Goal: Transaction & Acquisition: Purchase product/service

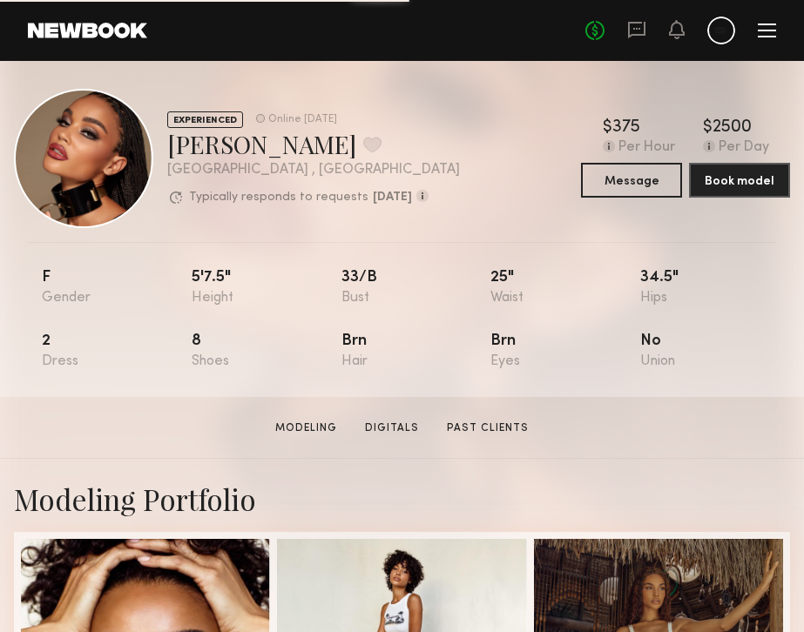
click at [704, 30] on div "No fees up to $5,000" at bounding box center [680, 31] width 191 height 28
click at [99, 27] on link at bounding box center [87, 31] width 119 height 16
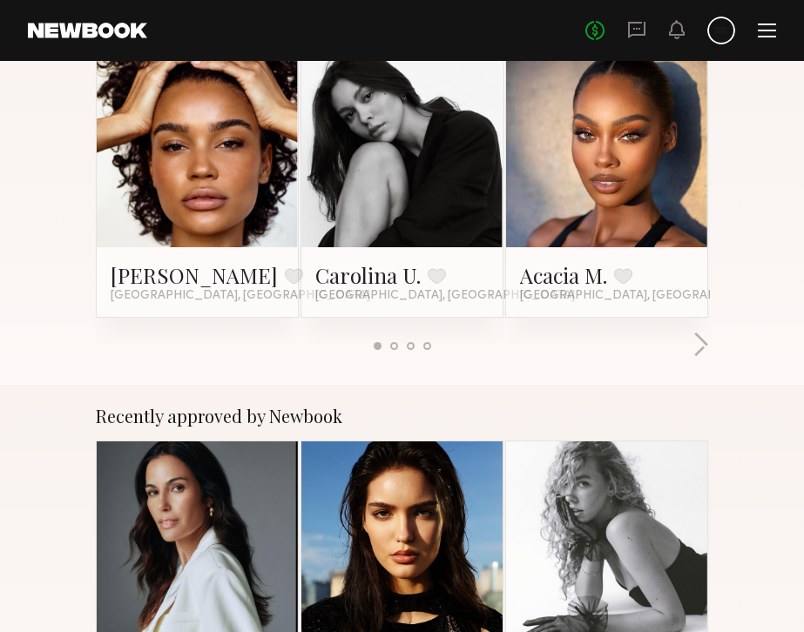
scroll to position [309, 0]
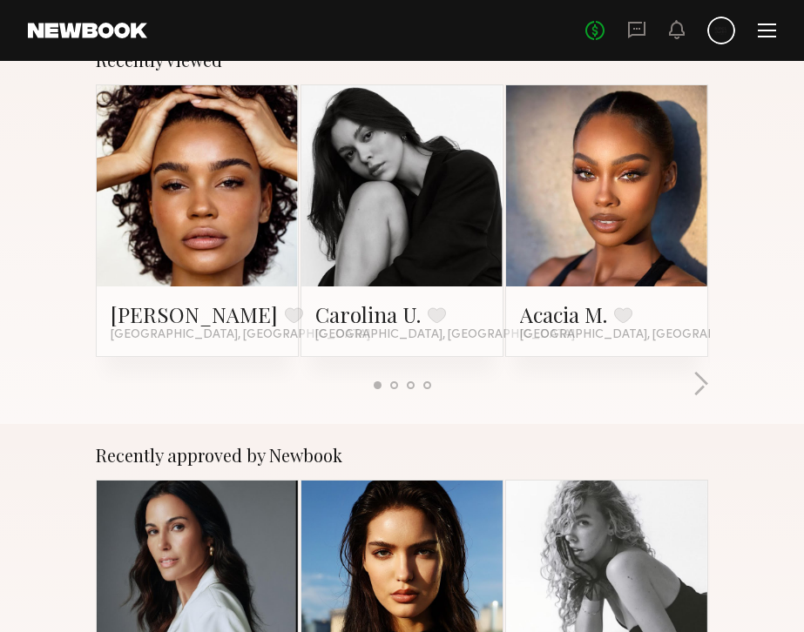
click at [394, 187] on link at bounding box center [402, 185] width 90 height 201
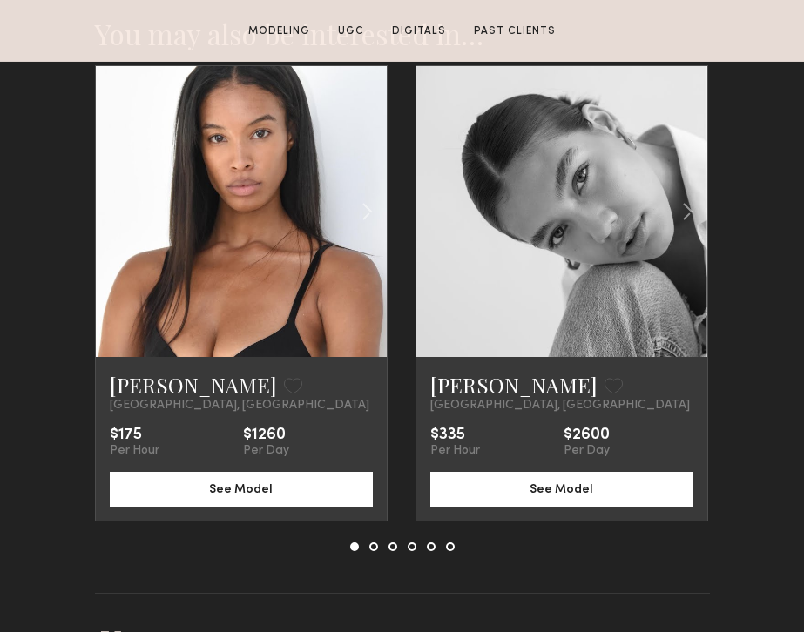
scroll to position [2606, 0]
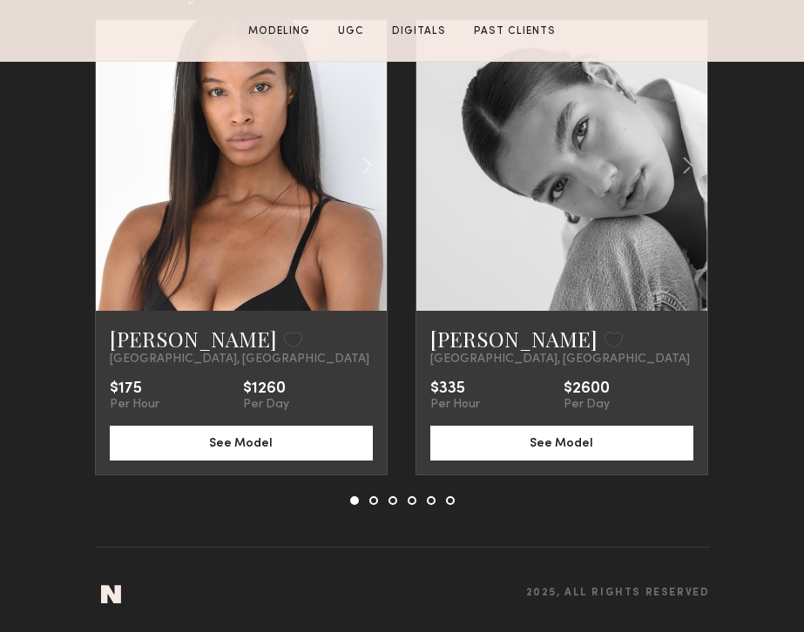
click at [492, 239] on div at bounding box center [561, 165] width 291 height 291
click at [684, 176] on common-icon at bounding box center [687, 165] width 25 height 33
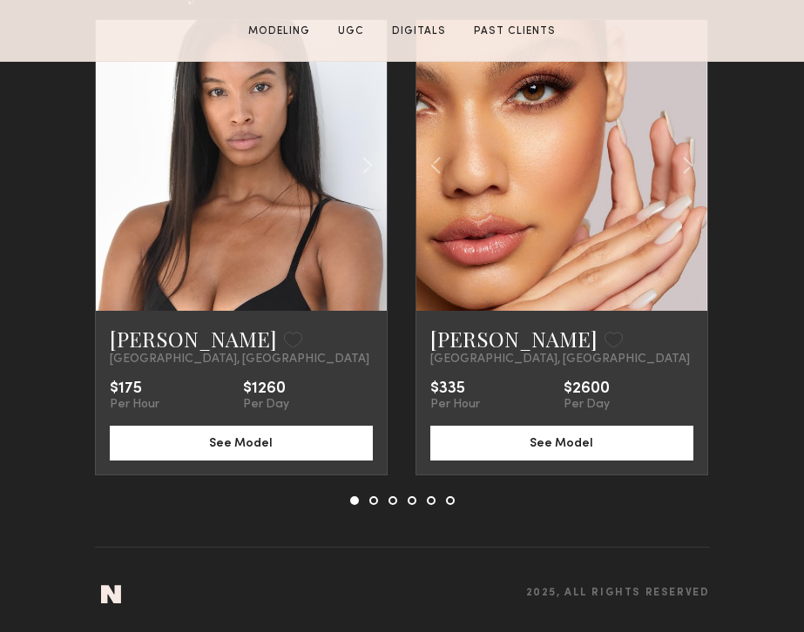
click at [557, 200] on link at bounding box center [561, 165] width 99 height 291
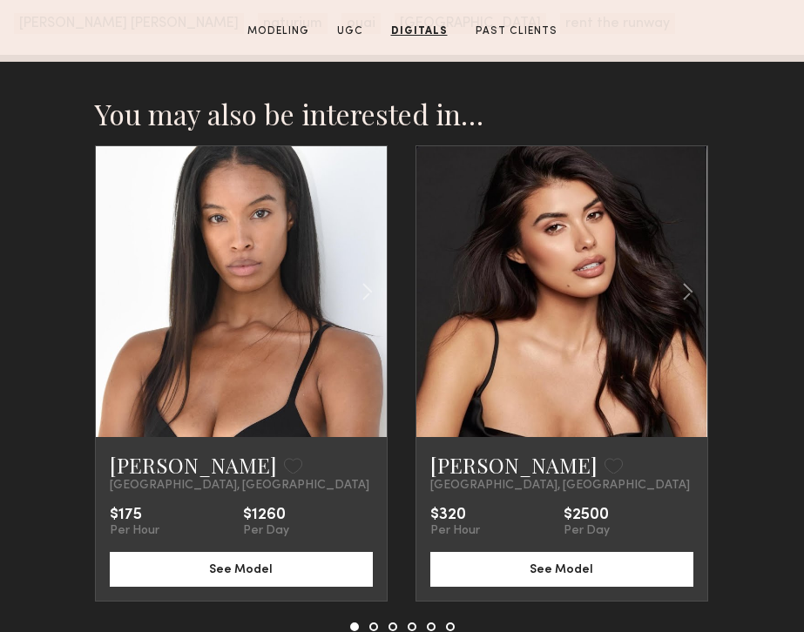
scroll to position [3119, 0]
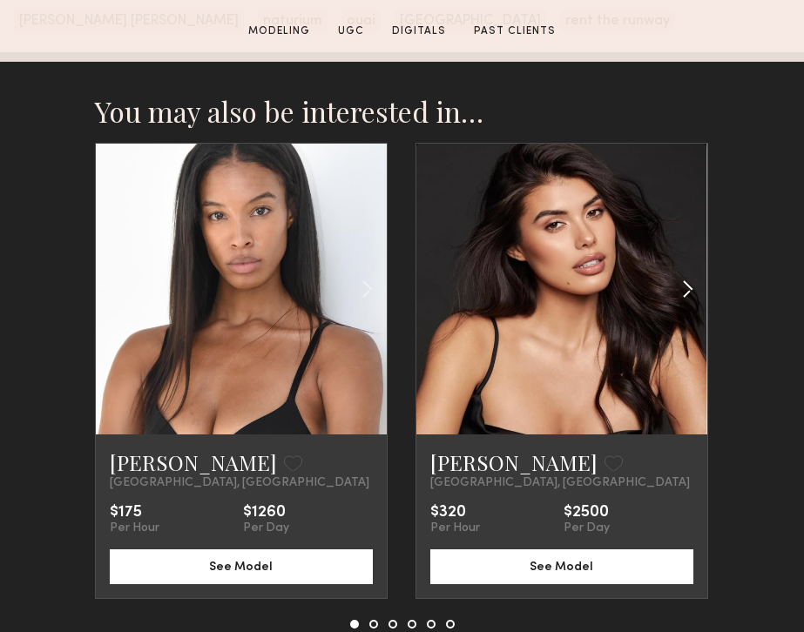
click at [683, 299] on common-icon at bounding box center [687, 289] width 25 height 33
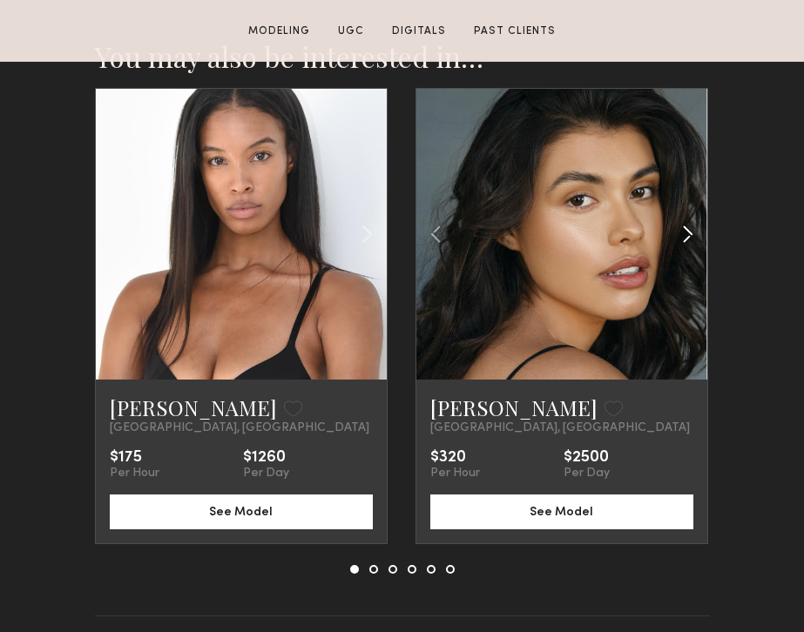
scroll to position [3173, 0]
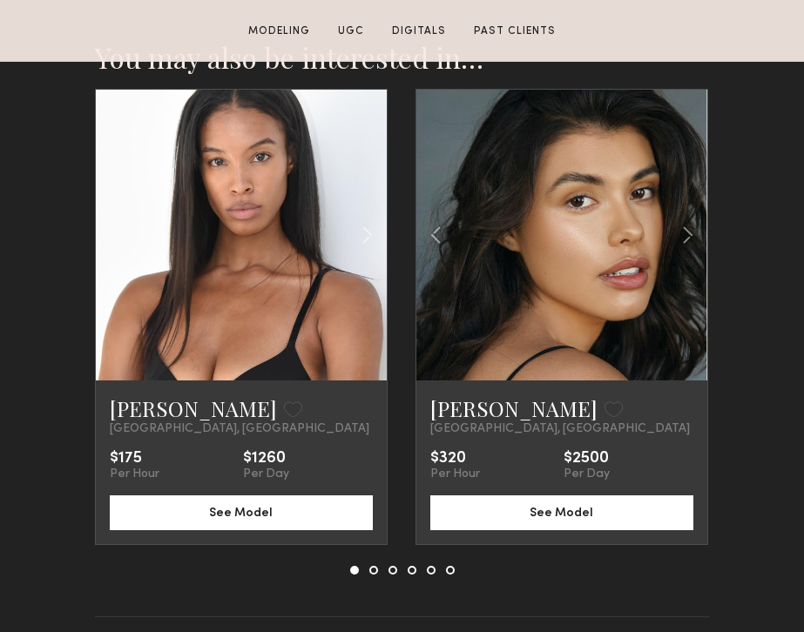
click at [372, 575] on nb-model-recommendations-container "You may also be interested in… Dai F. Favorite Los Angeles, CA $175 Per Hour $1…" at bounding box center [402, 328] width 615 height 577
click at [372, 570] on button at bounding box center [373, 570] width 9 height 9
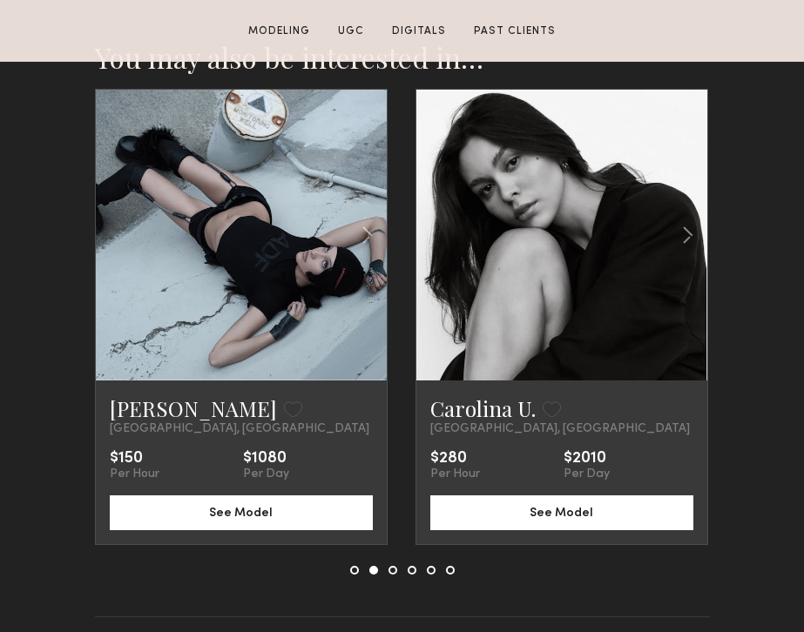
click at [393, 569] on button at bounding box center [392, 570] width 9 height 9
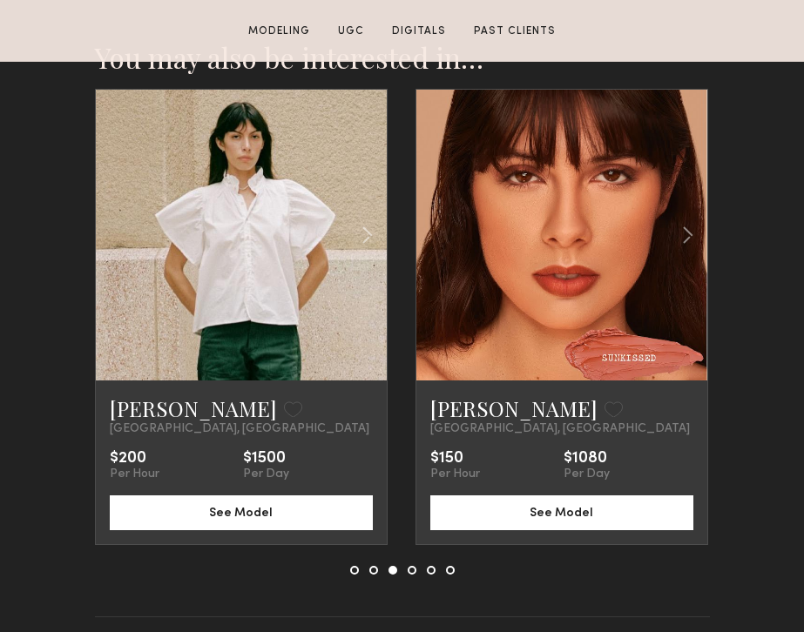
click at [410, 570] on button at bounding box center [412, 570] width 9 height 9
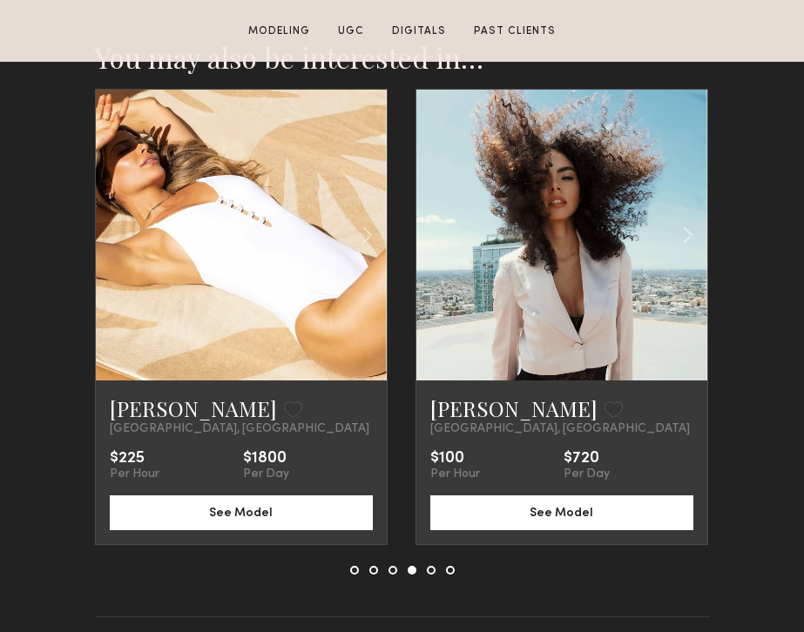
click at [430, 569] on button at bounding box center [431, 570] width 9 height 9
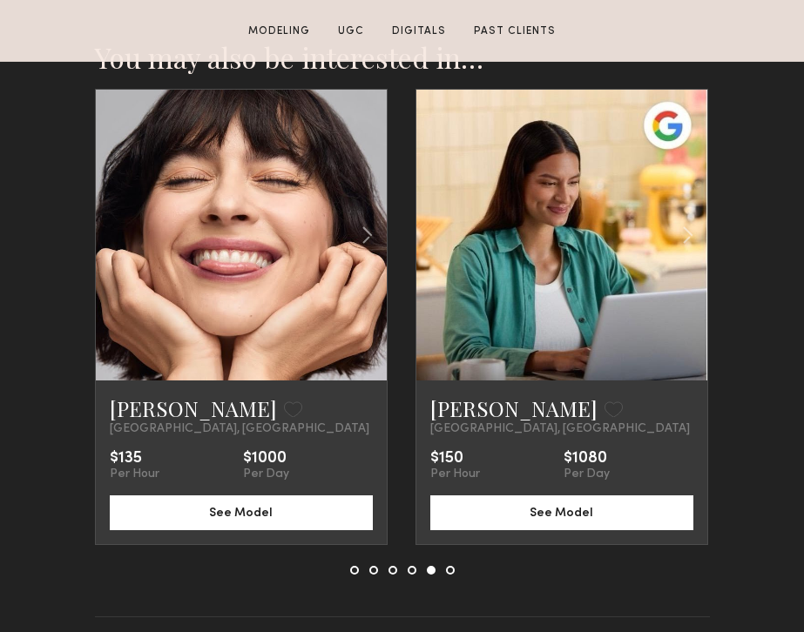
click at [414, 568] on button at bounding box center [412, 570] width 9 height 9
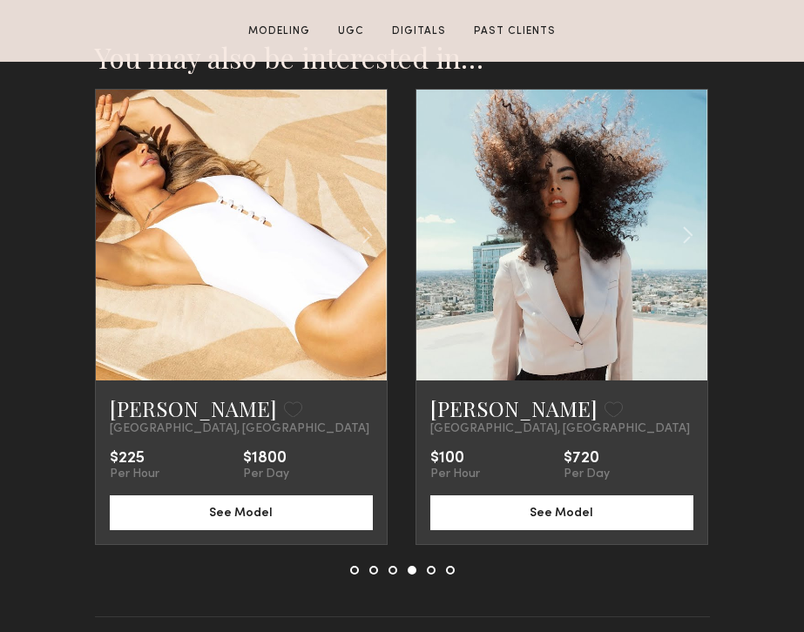
click at [433, 567] on button at bounding box center [431, 570] width 9 height 9
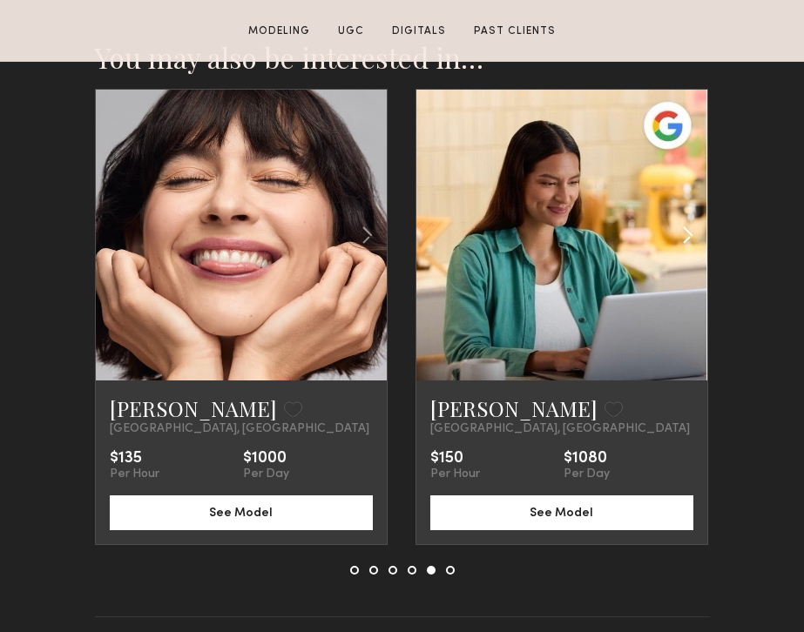
click at [680, 233] on common-icon at bounding box center [687, 235] width 25 height 33
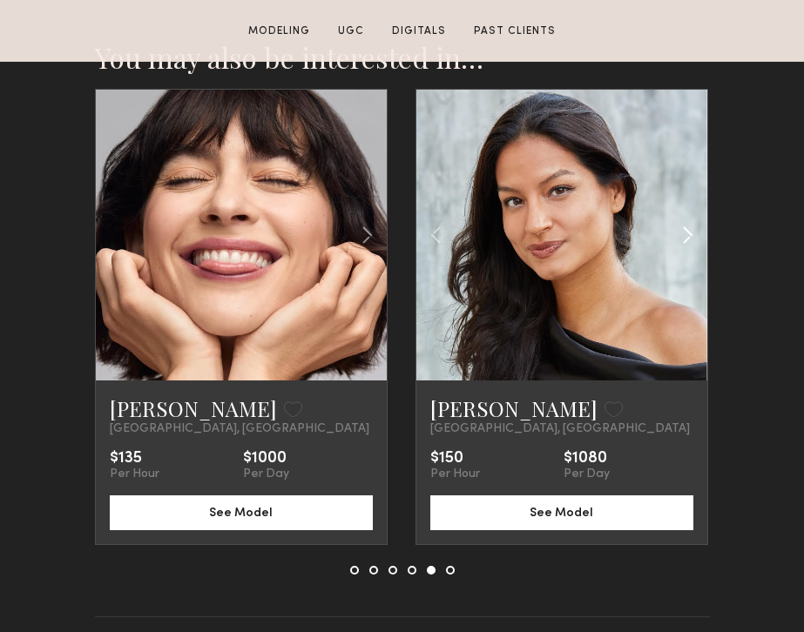
click at [680, 233] on common-icon at bounding box center [687, 235] width 25 height 33
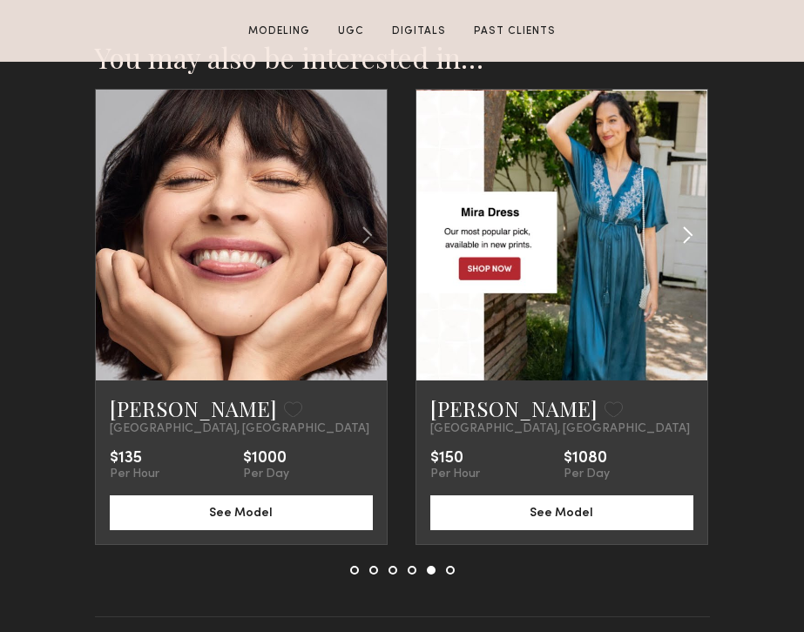
click at [680, 233] on common-icon at bounding box center [687, 235] width 25 height 33
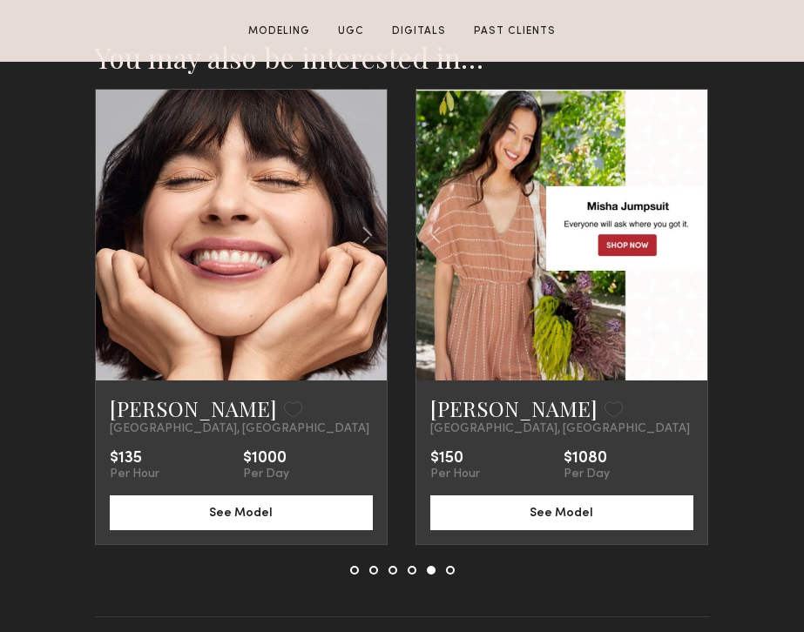
click at [451, 568] on button at bounding box center [450, 570] width 9 height 9
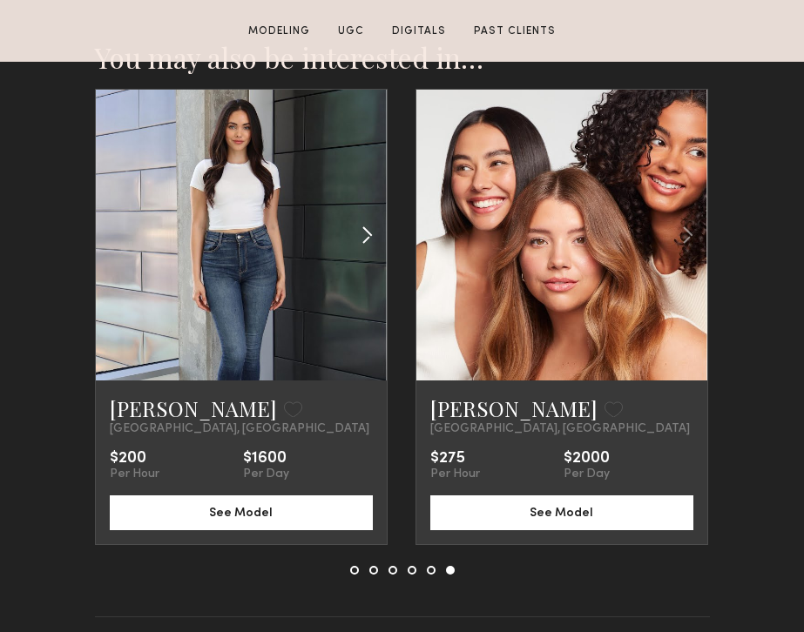
click at [371, 235] on common-icon at bounding box center [366, 235] width 25 height 33
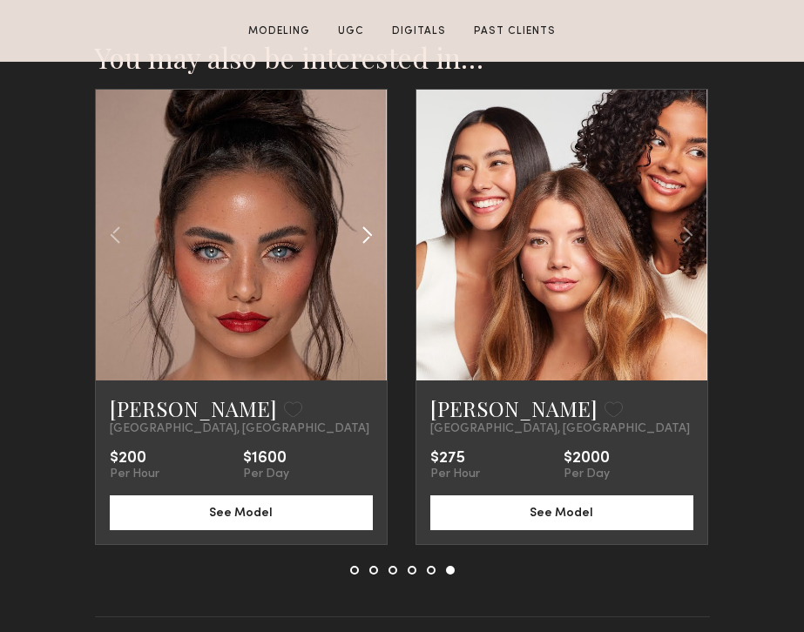
click at [370, 235] on common-icon at bounding box center [366, 235] width 25 height 33
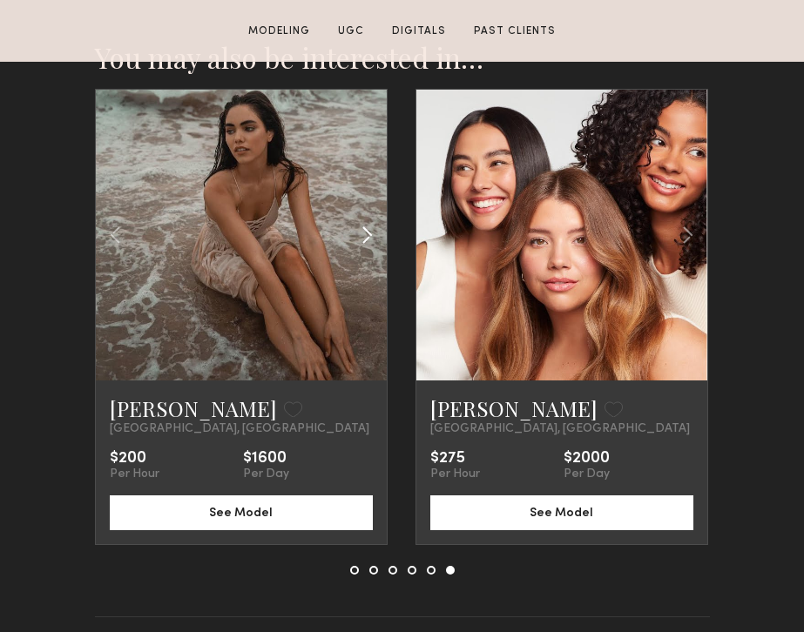
click at [370, 235] on common-icon at bounding box center [366, 235] width 25 height 33
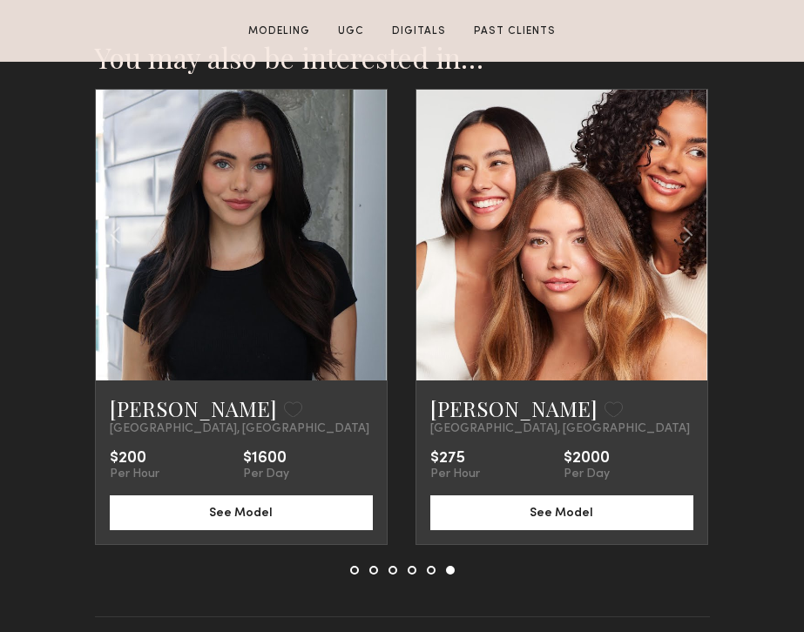
click at [370, 235] on div at bounding box center [241, 235] width 291 height 291
click at [687, 236] on common-icon at bounding box center [687, 235] width 25 height 33
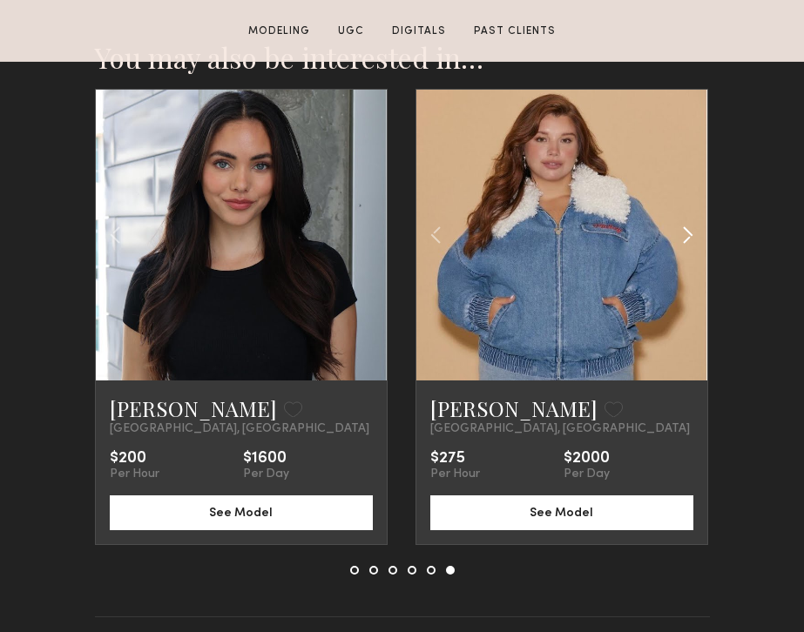
click at [687, 236] on common-icon at bounding box center [687, 235] width 25 height 33
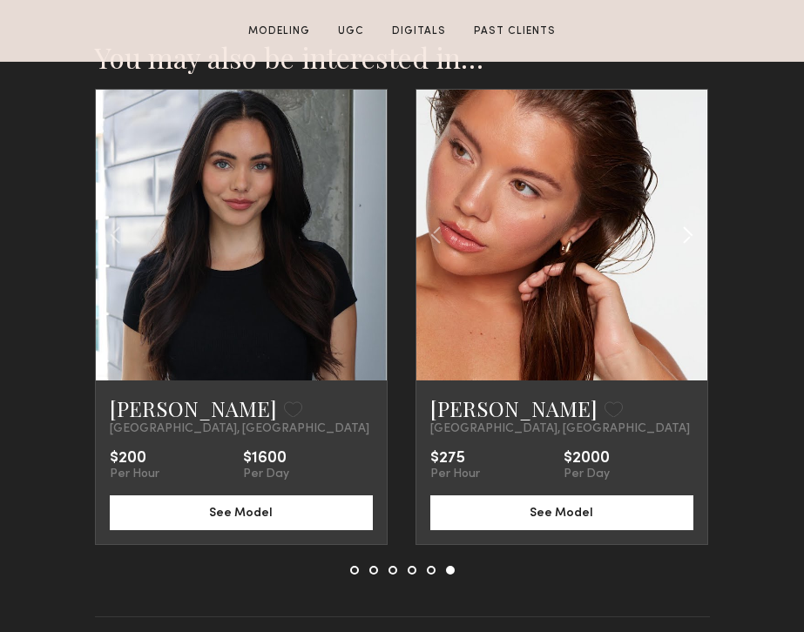
click at [687, 236] on common-icon at bounding box center [687, 235] width 25 height 33
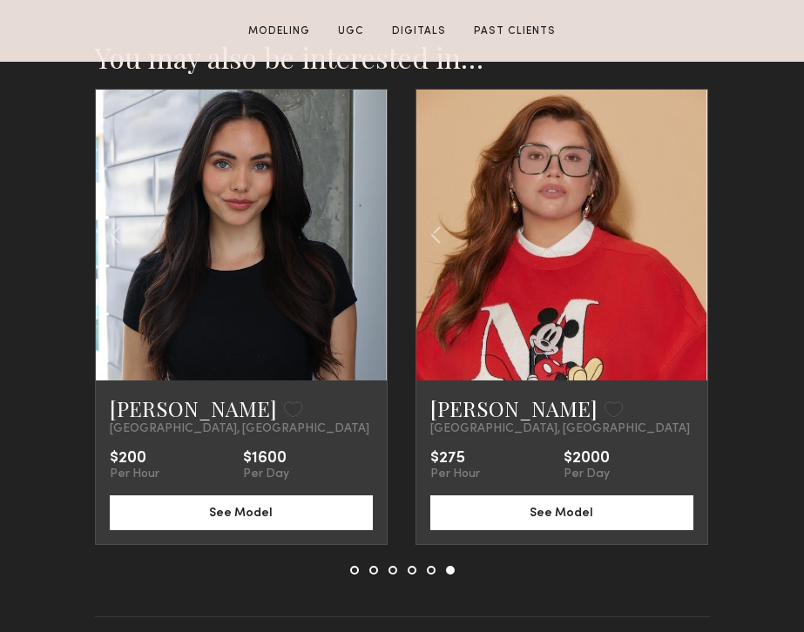
click at [687, 236] on div at bounding box center [561, 235] width 291 height 291
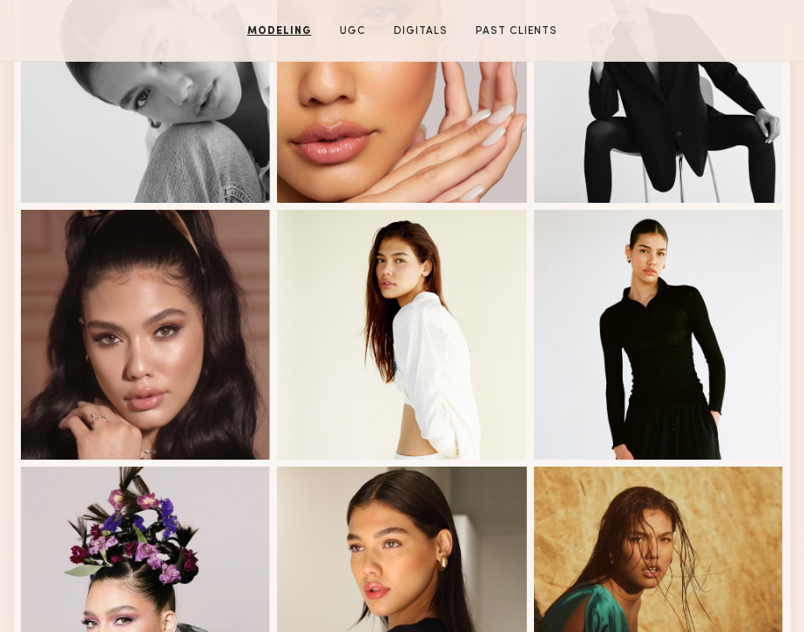
scroll to position [0, 0]
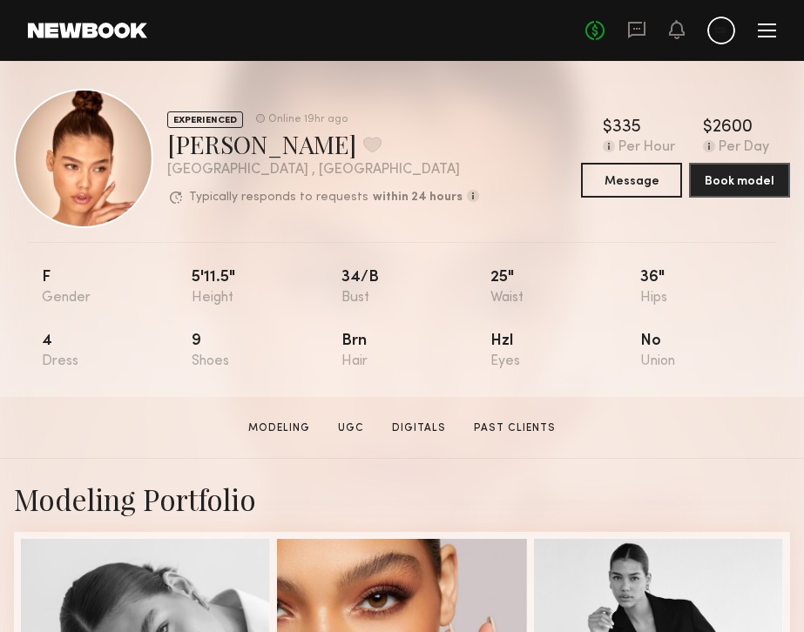
click at [111, 41] on header "Home Models Requests Job Posts Favorites Sign Out No fees up to $5,000" at bounding box center [402, 30] width 804 height 61
click at [108, 33] on link at bounding box center [87, 31] width 119 height 16
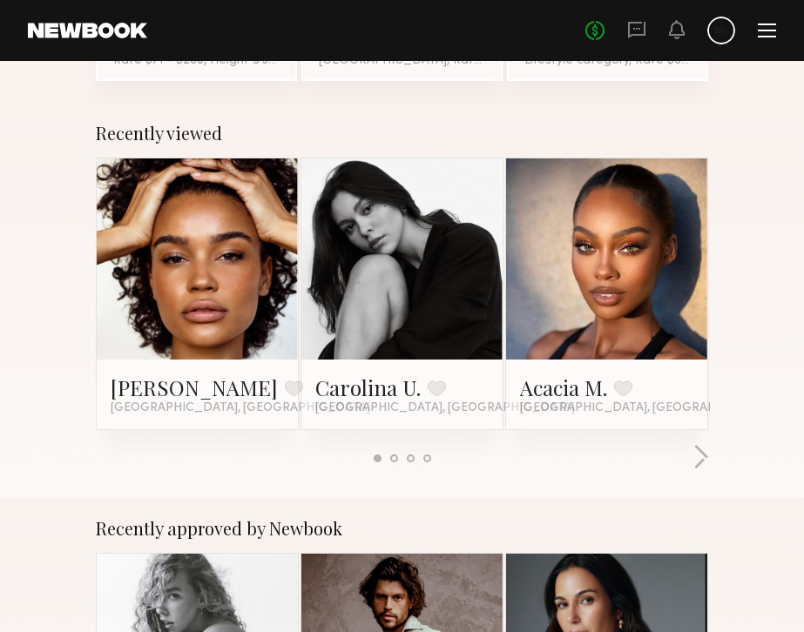
scroll to position [245, 0]
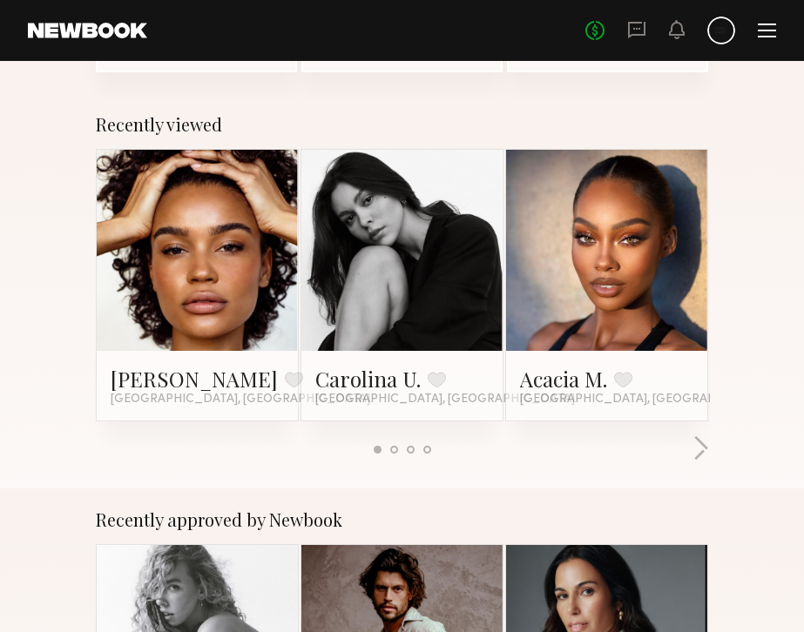
click at [194, 231] on link at bounding box center [197, 250] width 90 height 201
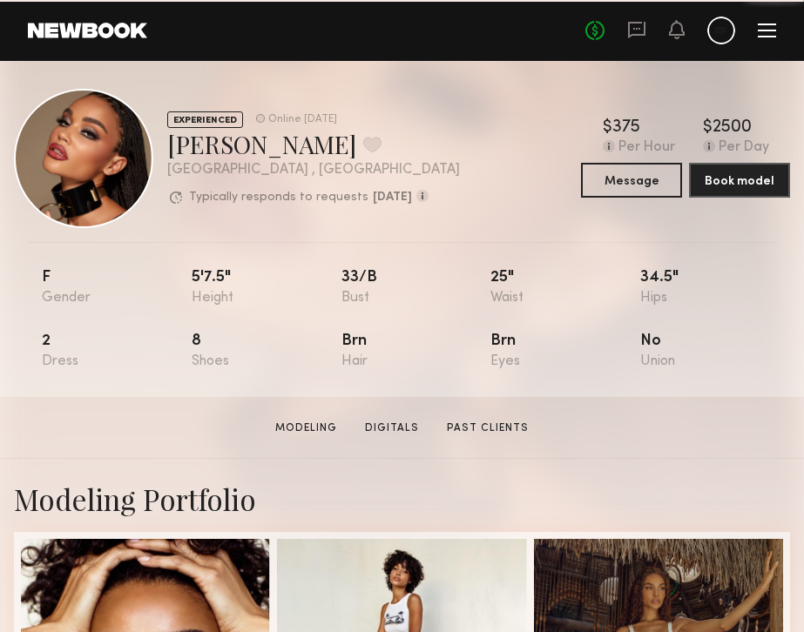
click at [54, 39] on header "Home Models Requests Job Posts Favorites Sign Out No fees up to $5,000" at bounding box center [402, 30] width 804 height 61
click at [63, 29] on link at bounding box center [87, 31] width 119 height 16
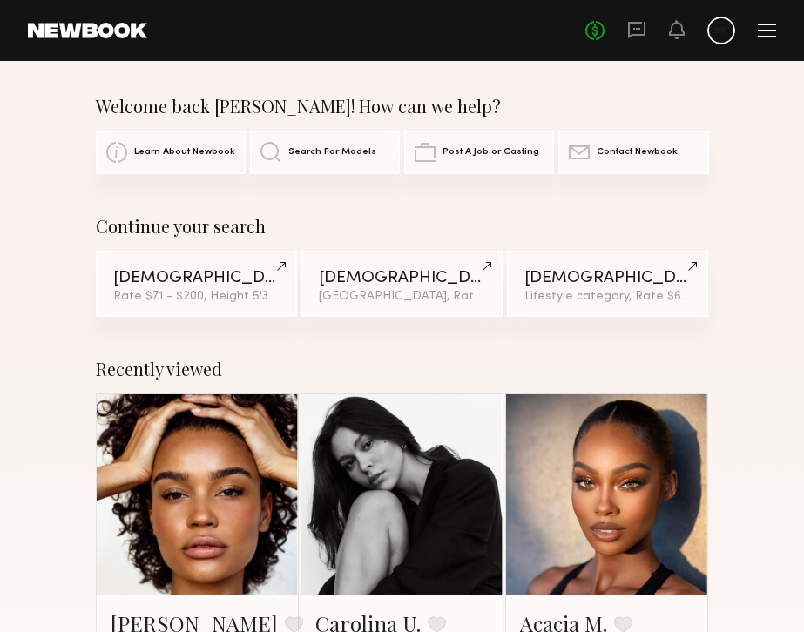
click at [300, 150] on span "Search For Models" at bounding box center [332, 152] width 88 height 10
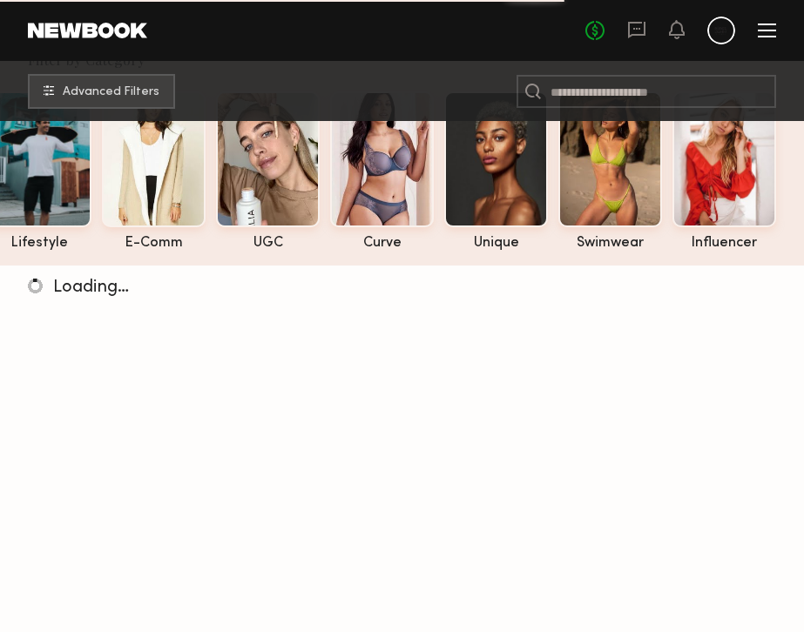
scroll to position [126, 0]
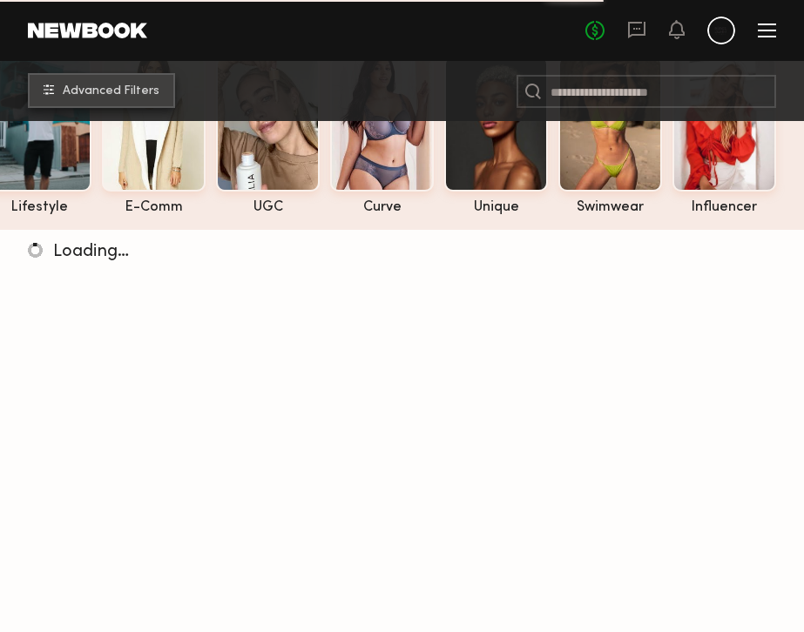
click at [145, 98] on button "Advanced Filters" at bounding box center [101, 90] width 147 height 35
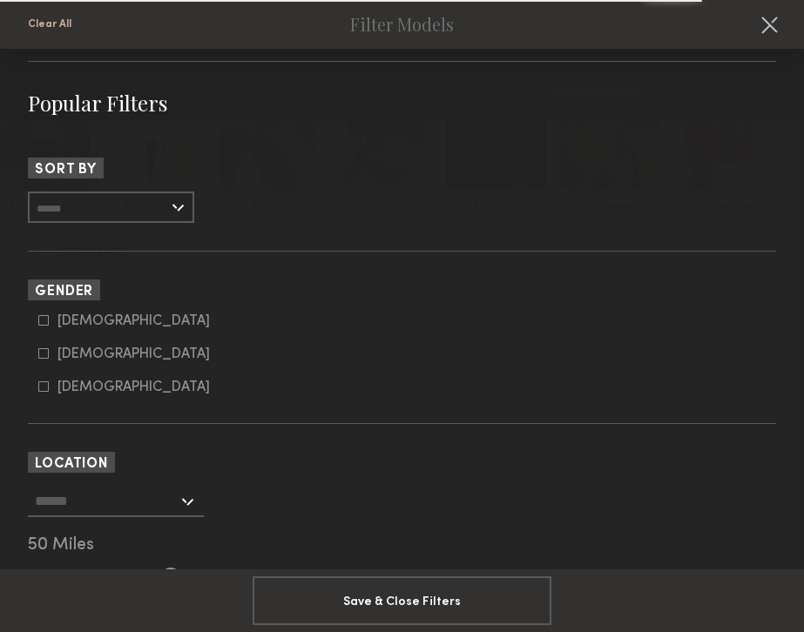
scroll to position [229, 0]
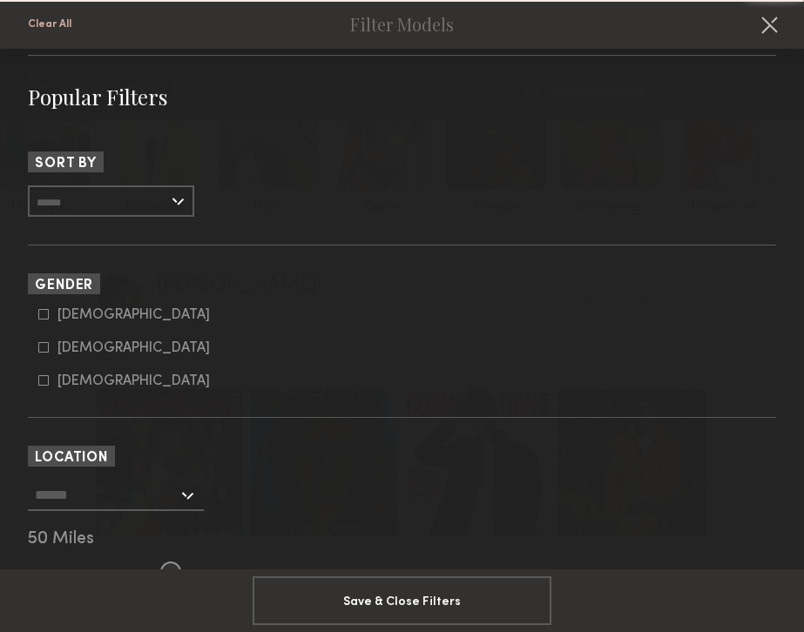
click at [75, 351] on div "Female" at bounding box center [133, 348] width 152 height 10
type input "**"
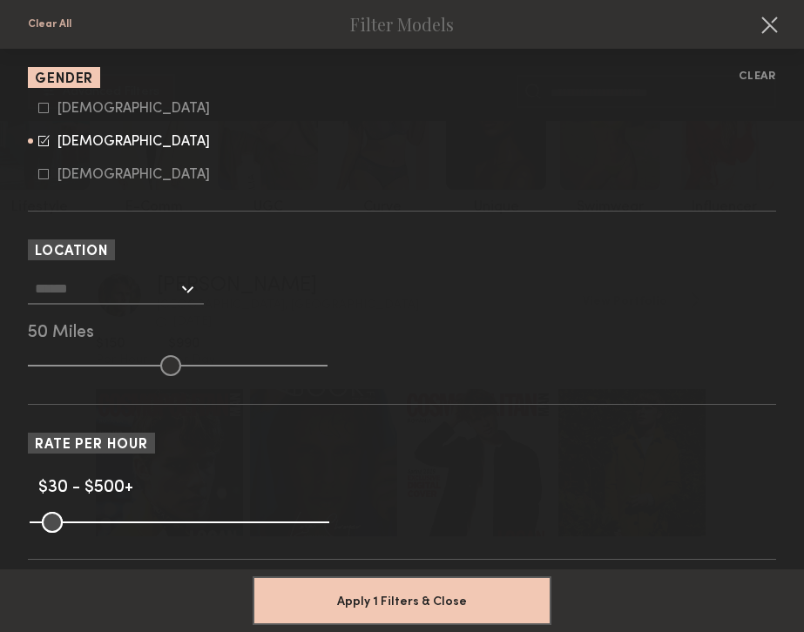
scroll to position [445, 0]
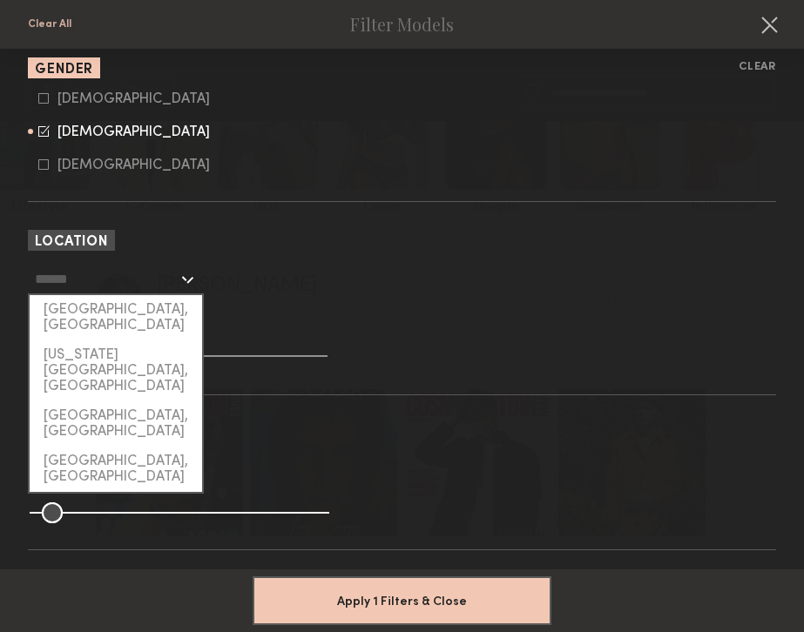
click at [103, 283] on input "text" at bounding box center [106, 279] width 143 height 30
click at [108, 313] on div "[GEOGRAPHIC_DATA], [GEOGRAPHIC_DATA]" at bounding box center [116, 317] width 172 height 45
type input "**********"
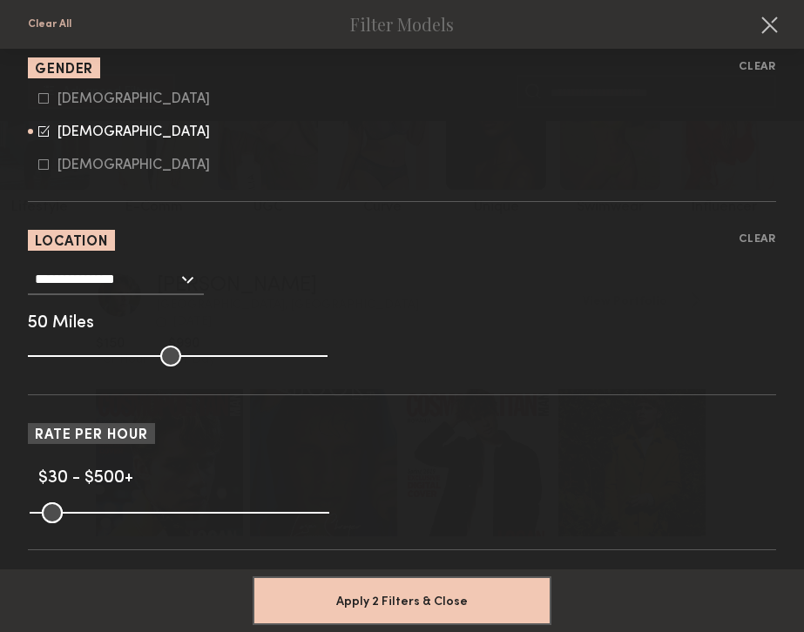
type input "**"
click at [104, 358] on input "range" at bounding box center [178, 356] width 300 height 21
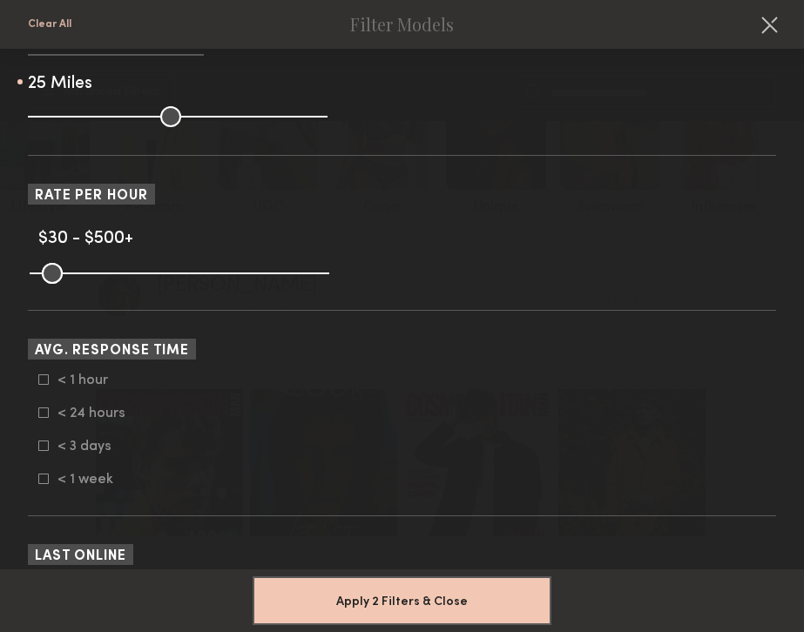
scroll to position [699, 0]
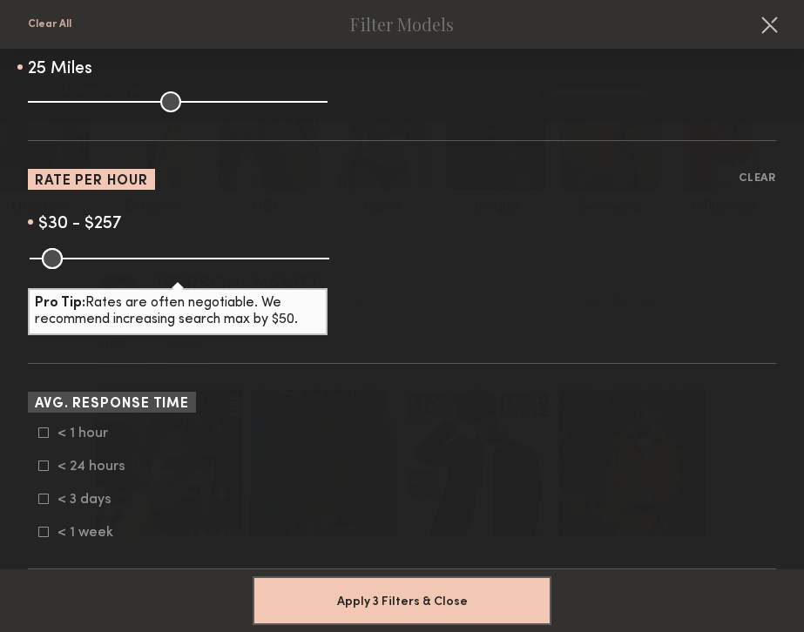
drag, startPoint x: 320, startPoint y: 253, endPoint x: 174, endPoint y: 255, distance: 145.4
type input "***"
click at [174, 255] on input "range" at bounding box center [180, 258] width 300 height 21
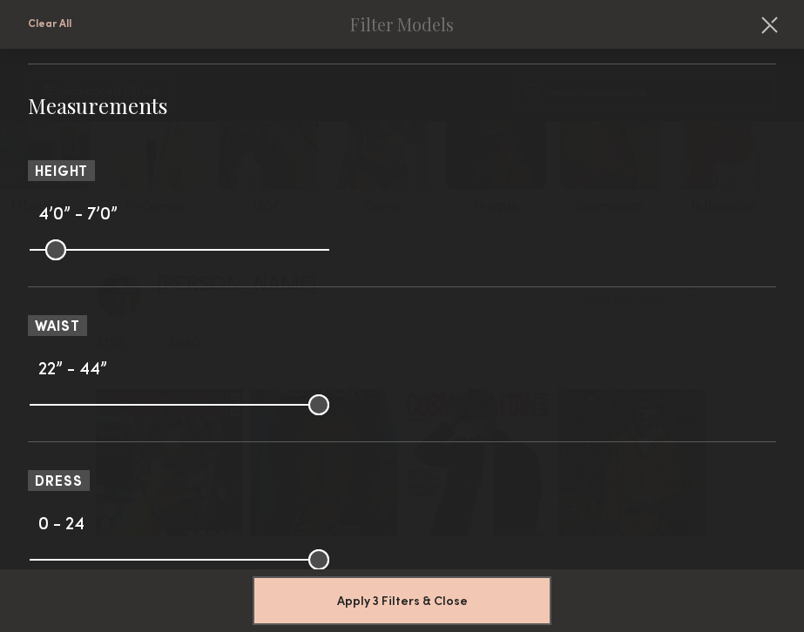
scroll to position [1553, 0]
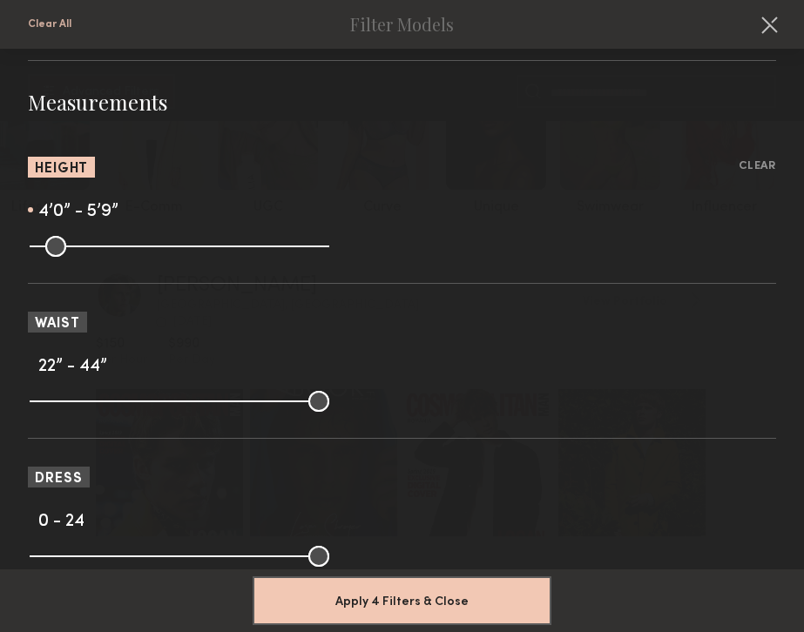
drag, startPoint x: 313, startPoint y: 255, endPoint x: 200, endPoint y: 263, distance: 112.6
type input "**"
click at [200, 257] on input "range" at bounding box center [180, 246] width 300 height 21
drag, startPoint x: 313, startPoint y: 406, endPoint x: 137, endPoint y: 415, distance: 176.2
type input "**"
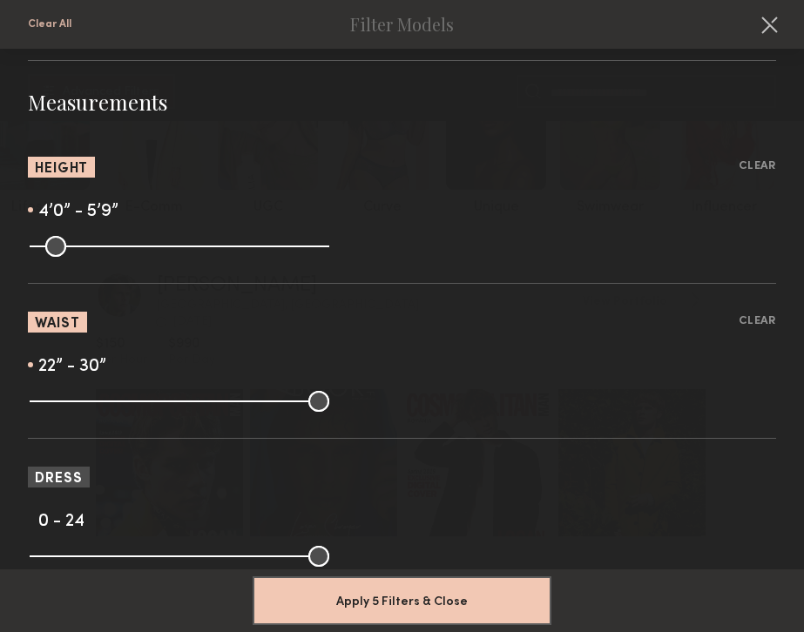
click at [137, 412] on input "range" at bounding box center [180, 401] width 300 height 21
drag, startPoint x: 37, startPoint y: 410, endPoint x: 65, endPoint y: 411, distance: 28.7
type input "**"
click at [65, 411] on input "range" at bounding box center [180, 401] width 300 height 21
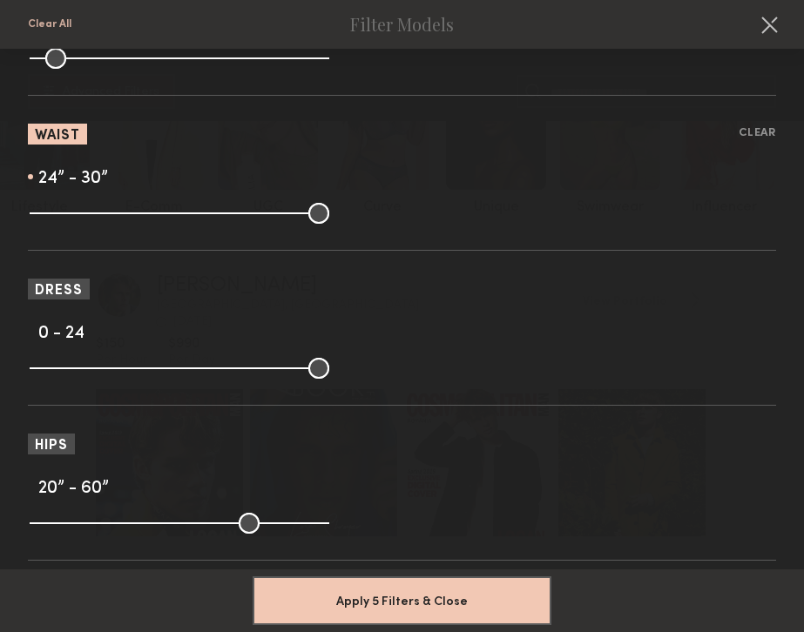
scroll to position [1744, 0]
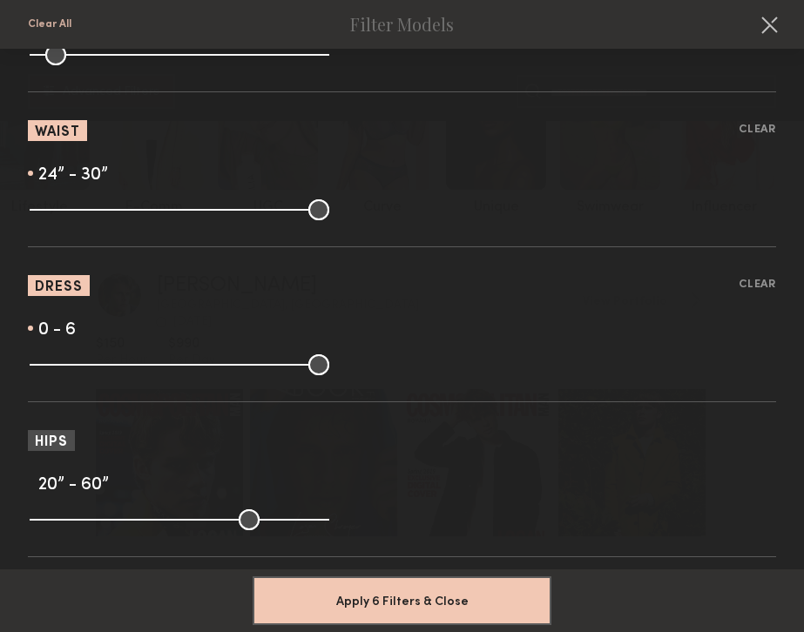
drag, startPoint x: 321, startPoint y: 375, endPoint x: 118, endPoint y: 364, distance: 203.2
type input "*"
click at [118, 364] on input "range" at bounding box center [180, 364] width 300 height 21
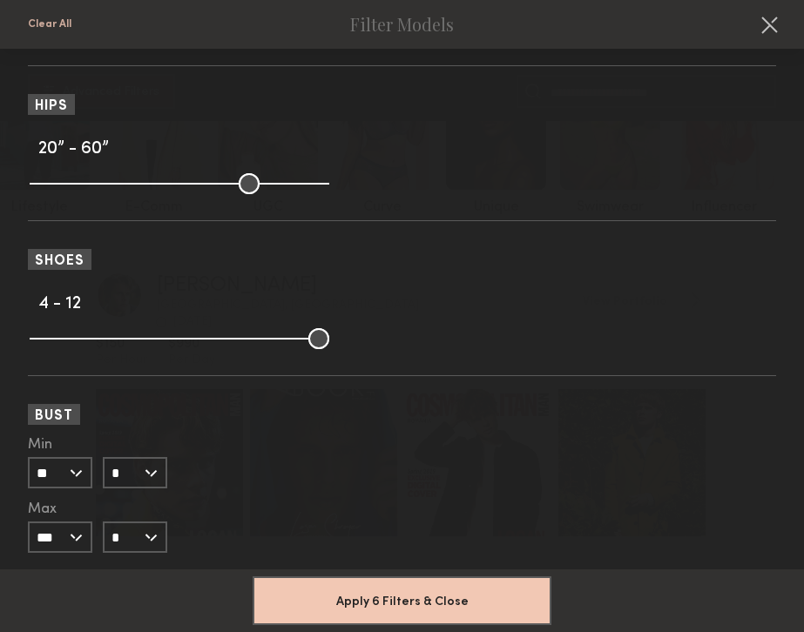
scroll to position [2084, 0]
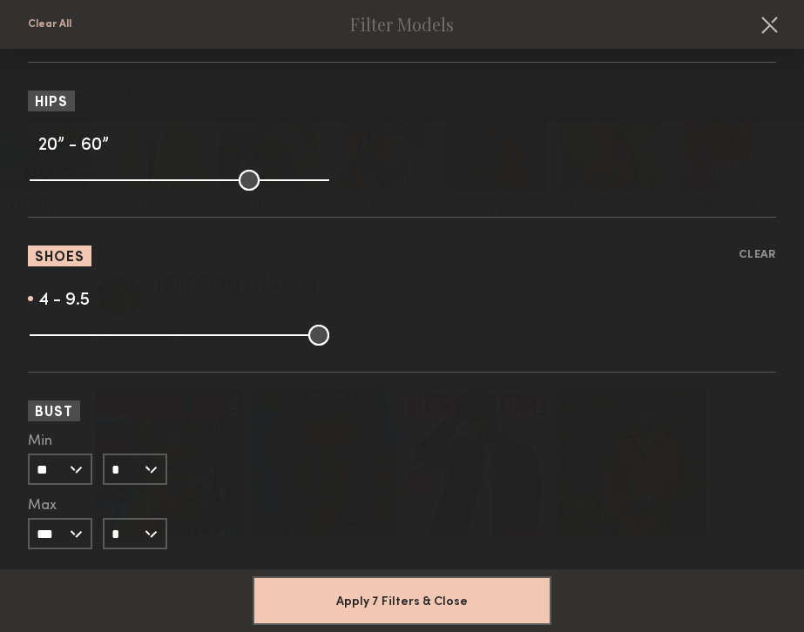
drag, startPoint x: 312, startPoint y: 345, endPoint x: 230, endPoint y: 355, distance: 82.5
type input "***"
click at [230, 346] on input "range" at bounding box center [180, 335] width 300 height 21
drag, startPoint x: 44, startPoint y: 340, endPoint x: 114, endPoint y: 340, distance: 69.7
type input "*"
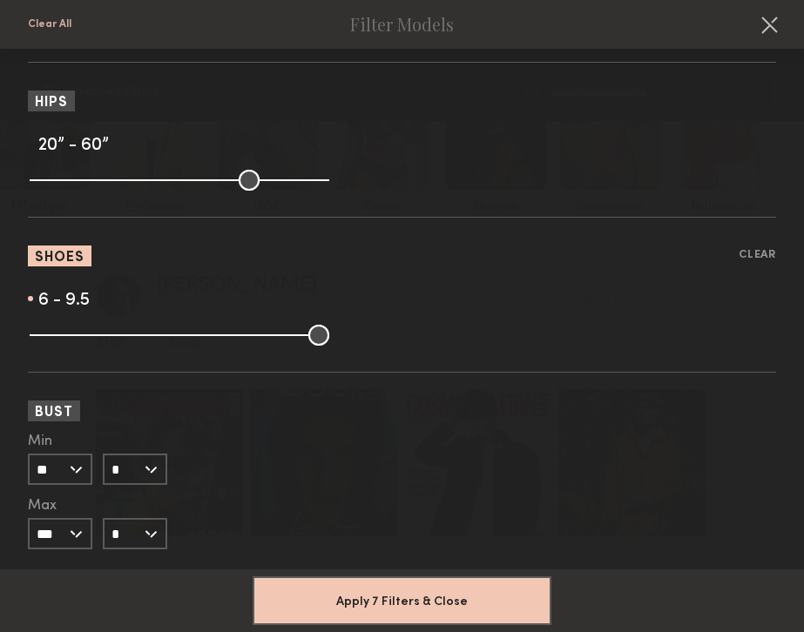
click at [114, 340] on input "range" at bounding box center [180, 335] width 300 height 21
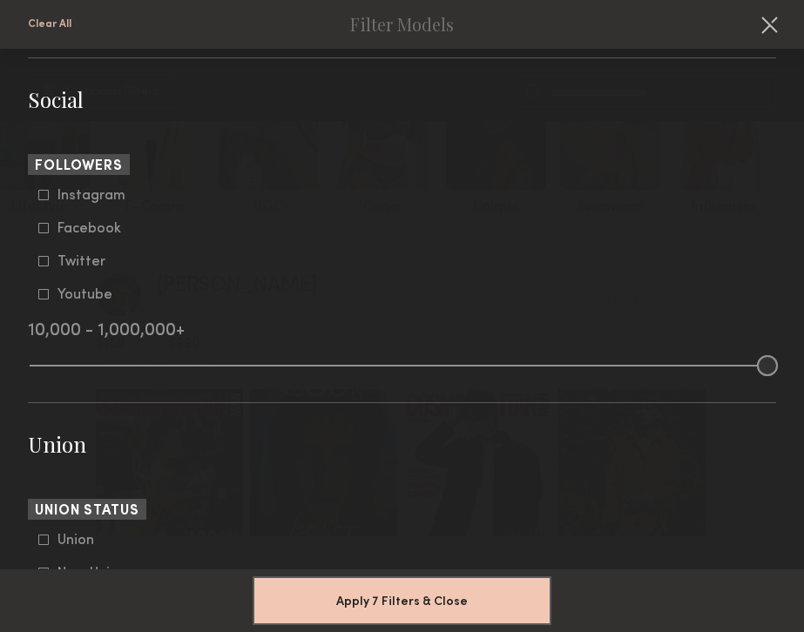
scroll to position [3791, 0]
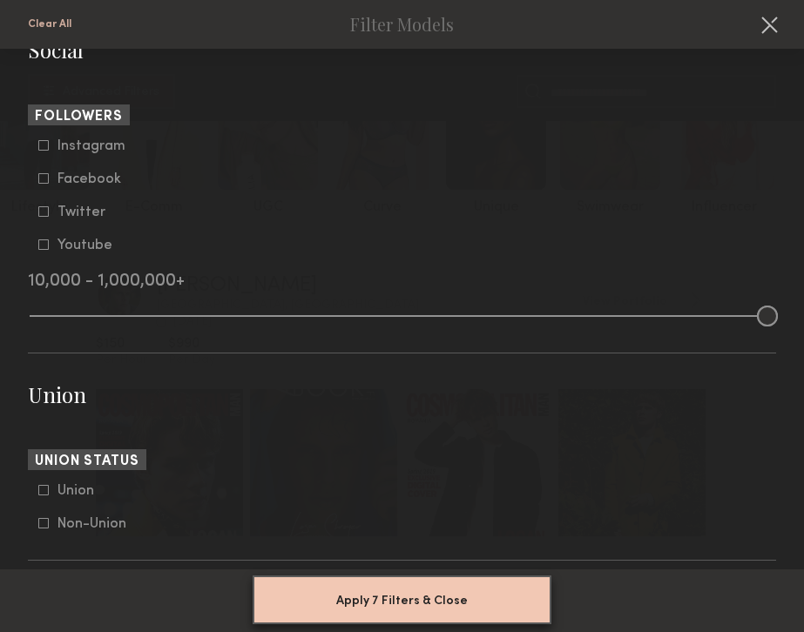
click at [441, 601] on button "Apply 7 Filters & Close" at bounding box center [402, 600] width 299 height 49
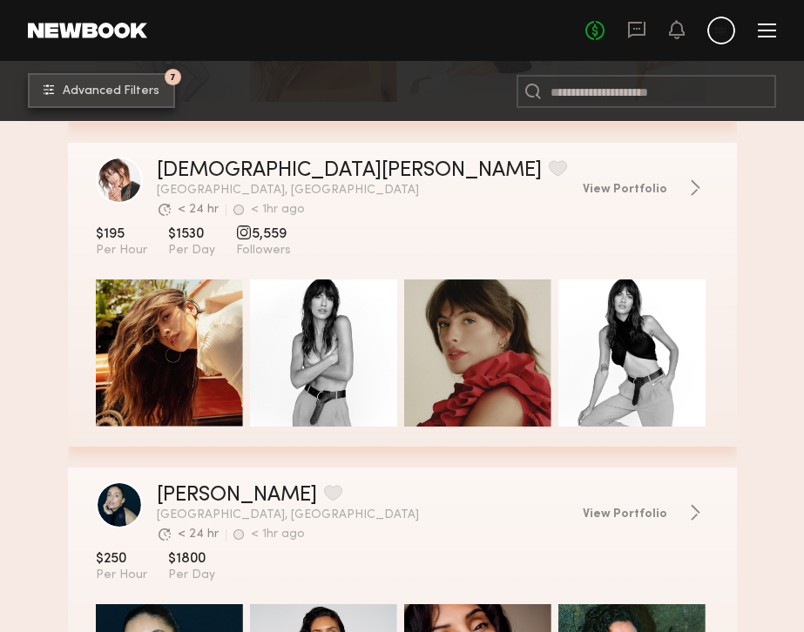
scroll to position [8394, 0]
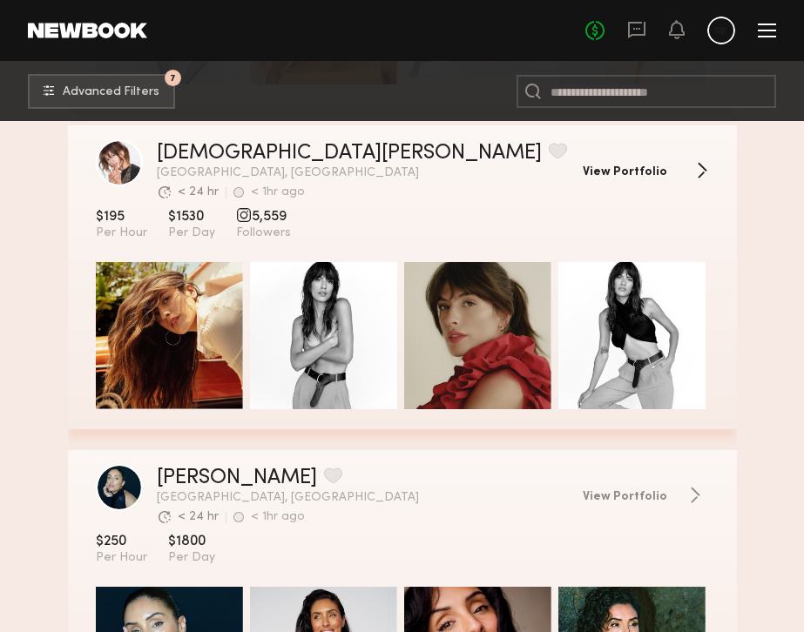
click at [650, 166] on span "View Portfolio" at bounding box center [625, 172] width 84 height 12
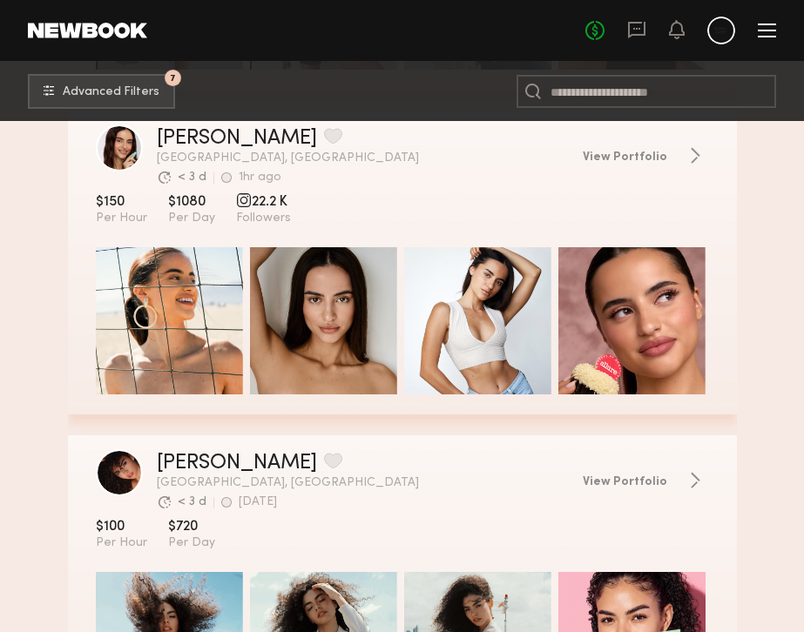
scroll to position [15553, 0]
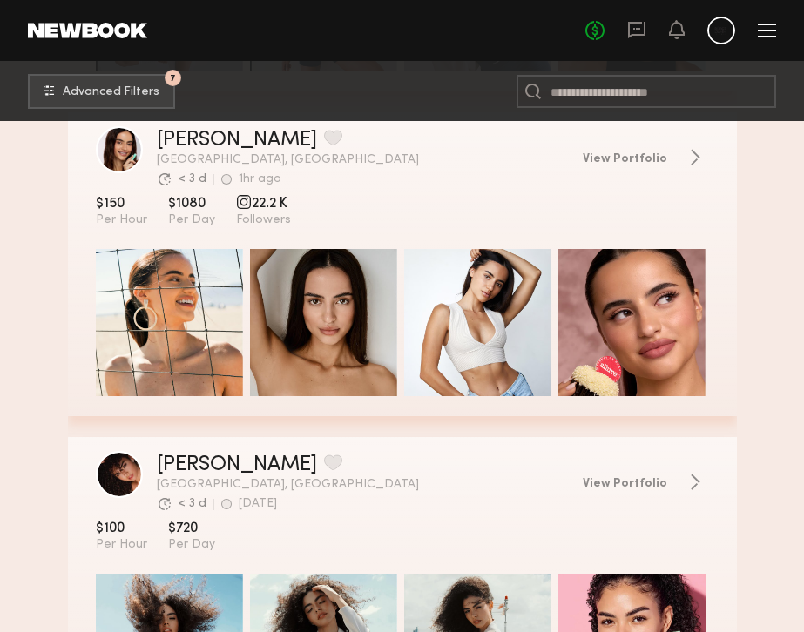
click at [370, 339] on div "grid" at bounding box center [323, 322] width 147 height 147
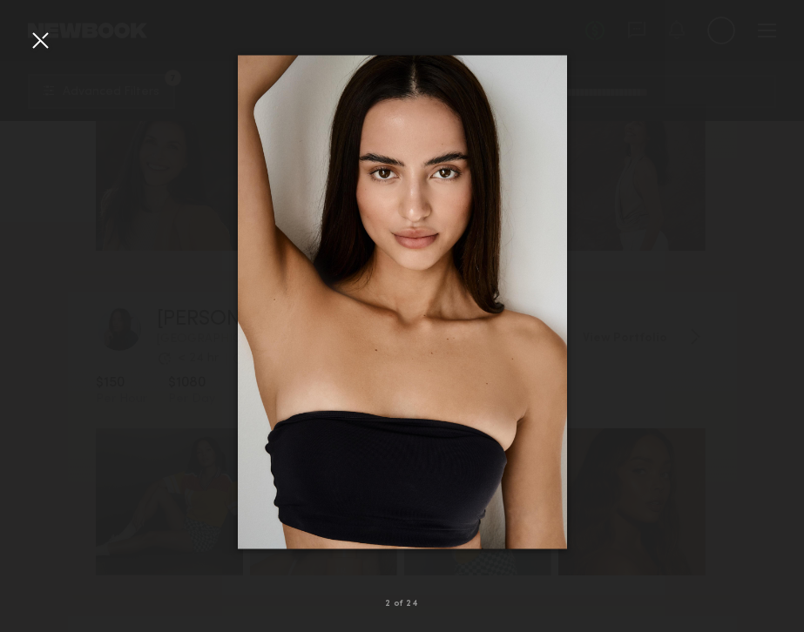
scroll to position [17024, 0]
click at [44, 35] on div at bounding box center [40, 40] width 28 height 28
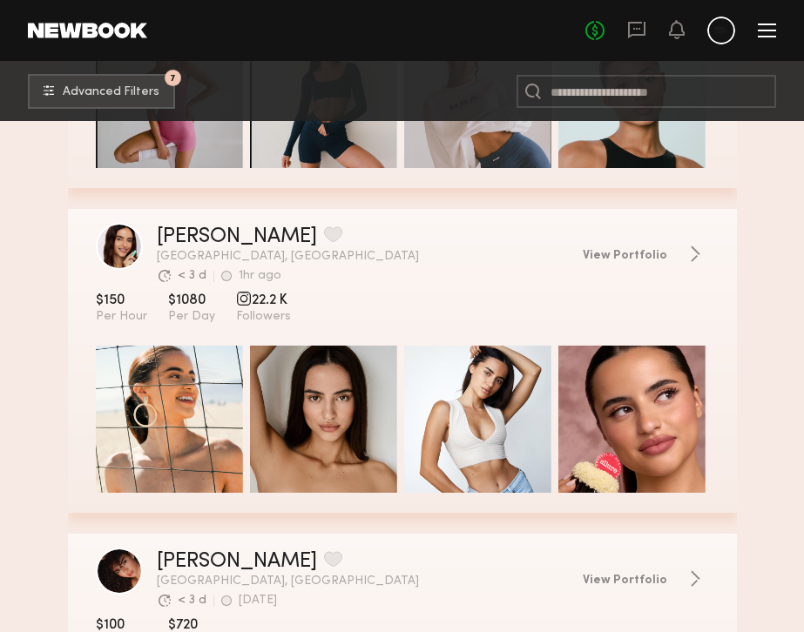
scroll to position [15457, 0]
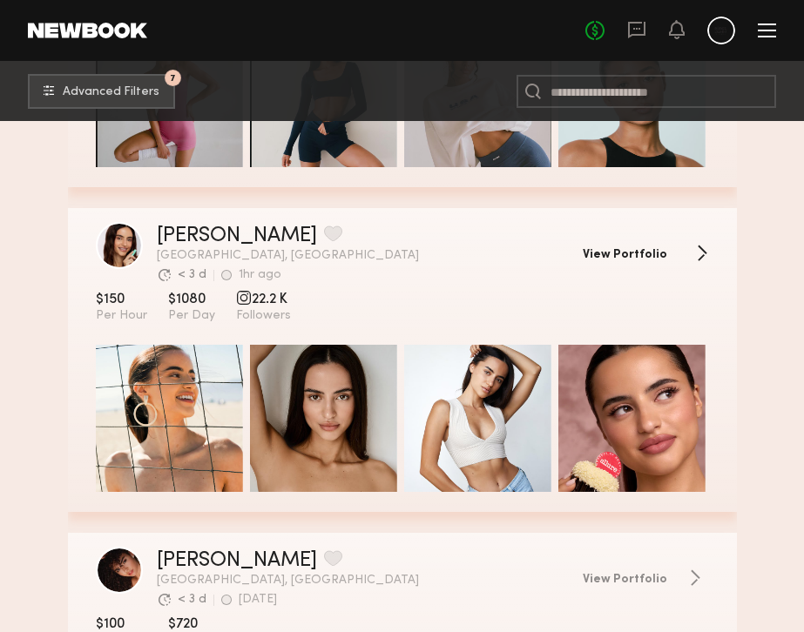
click at [644, 245] on link "View Portfolio" at bounding box center [646, 253] width 126 height 17
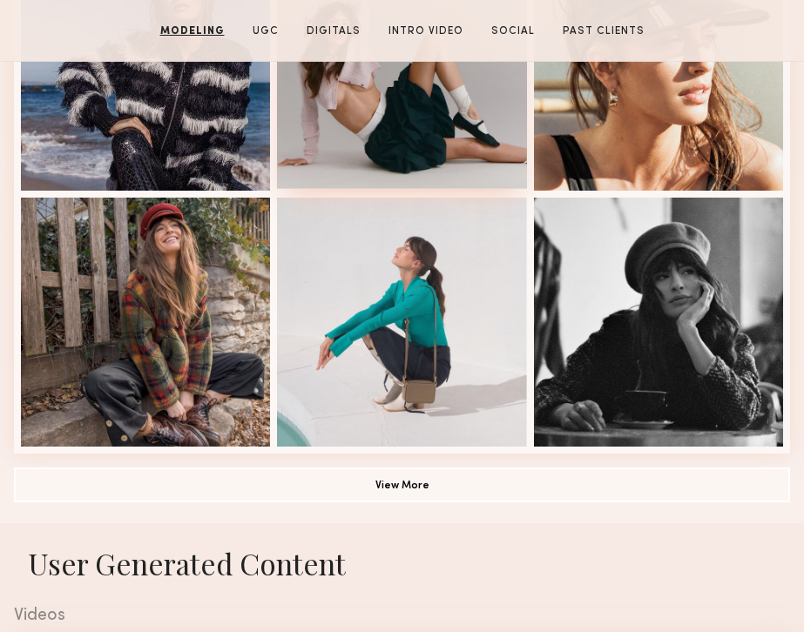
scroll to position [1115, 0]
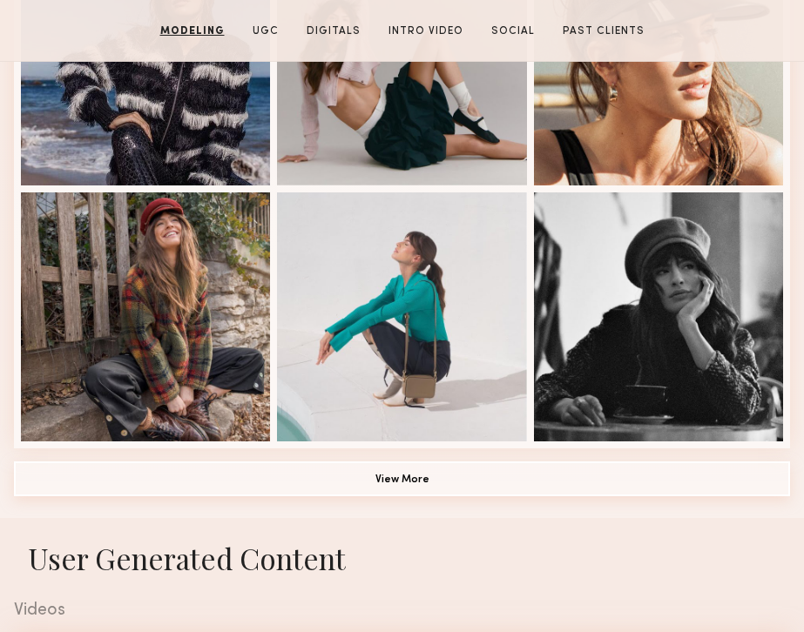
click at [404, 479] on button "View More" at bounding box center [402, 479] width 776 height 35
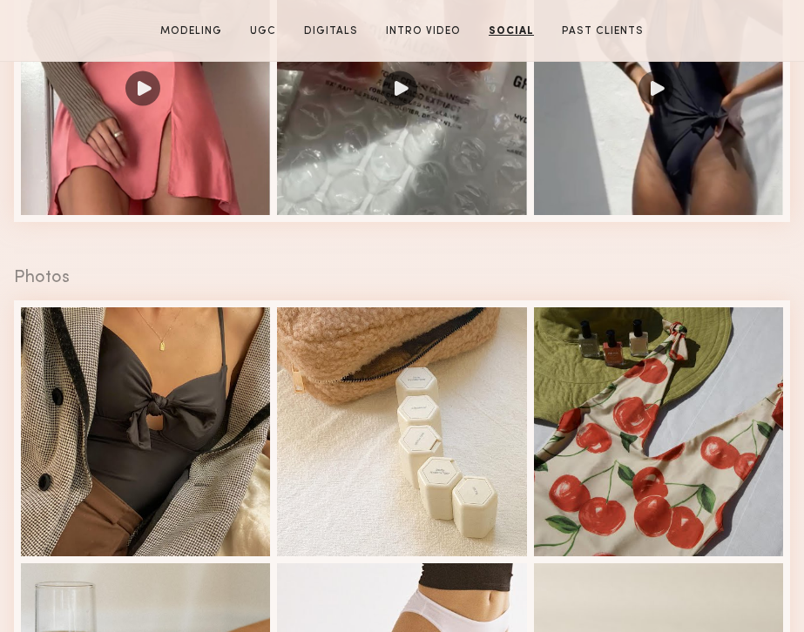
scroll to position [2290, 0]
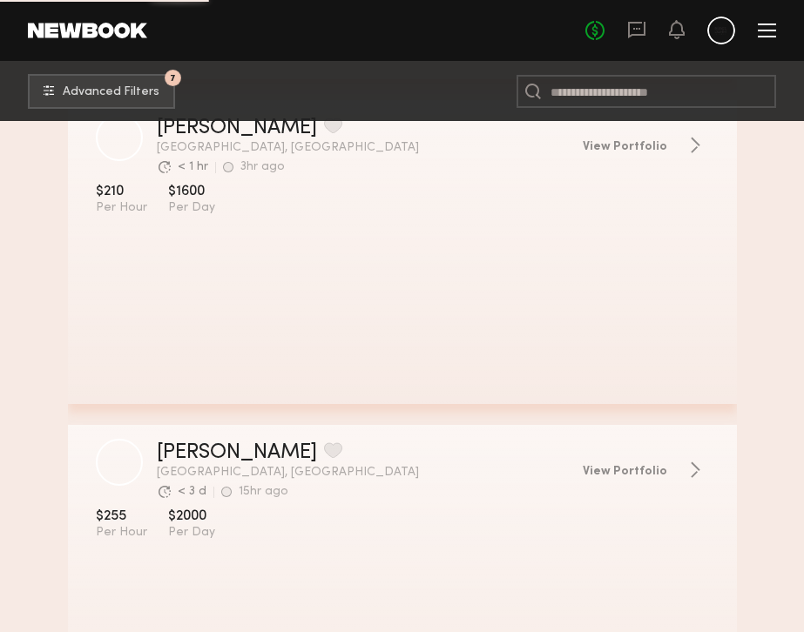
scroll to position [26224, 0]
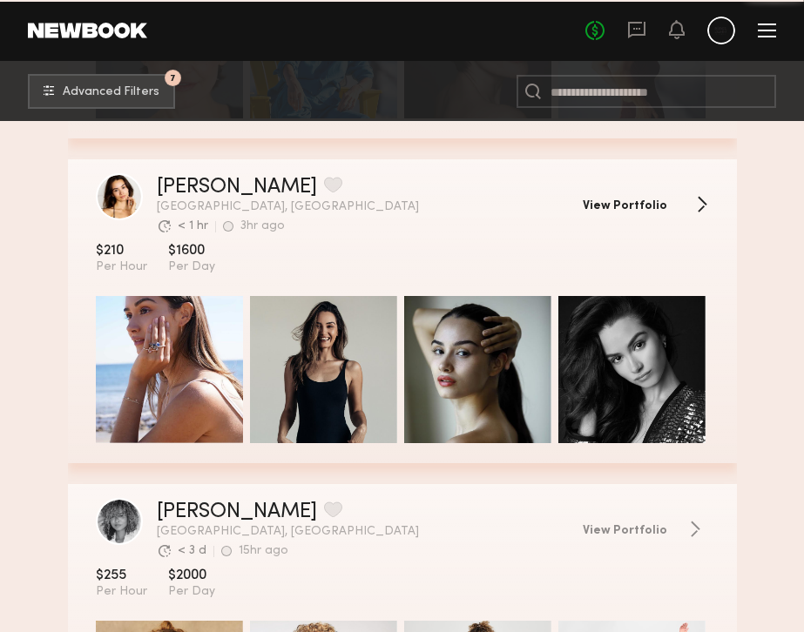
click at [636, 206] on span "View Portfolio" at bounding box center [625, 206] width 84 height 12
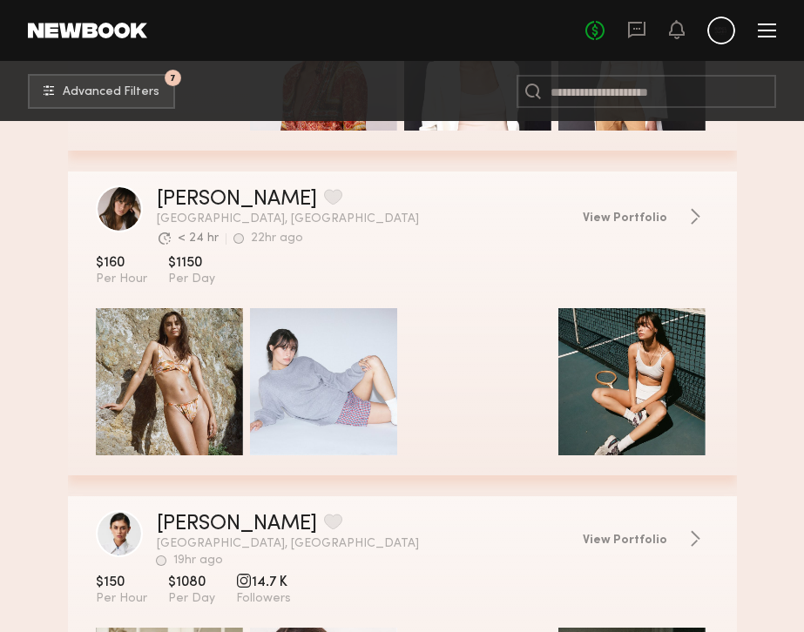
scroll to position [29139, 0]
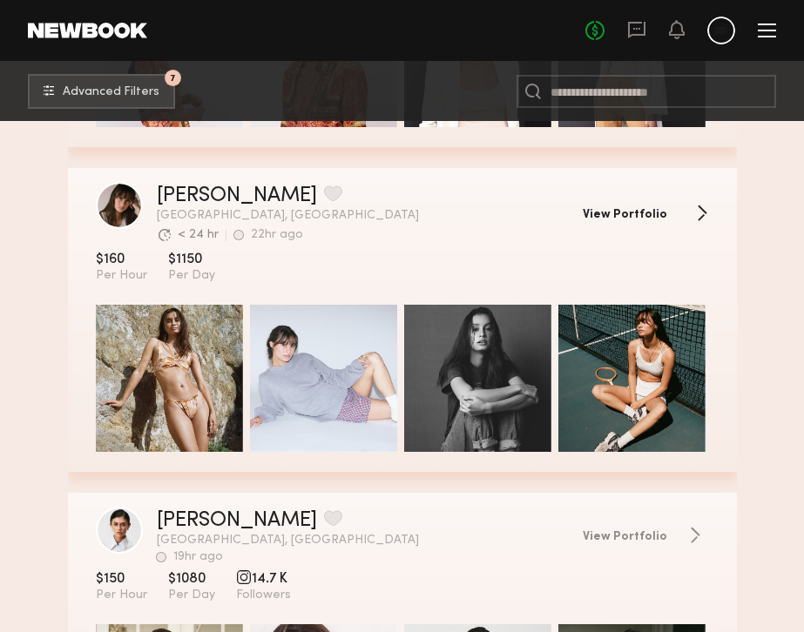
click at [653, 214] on span "View Portfolio" at bounding box center [625, 215] width 84 height 12
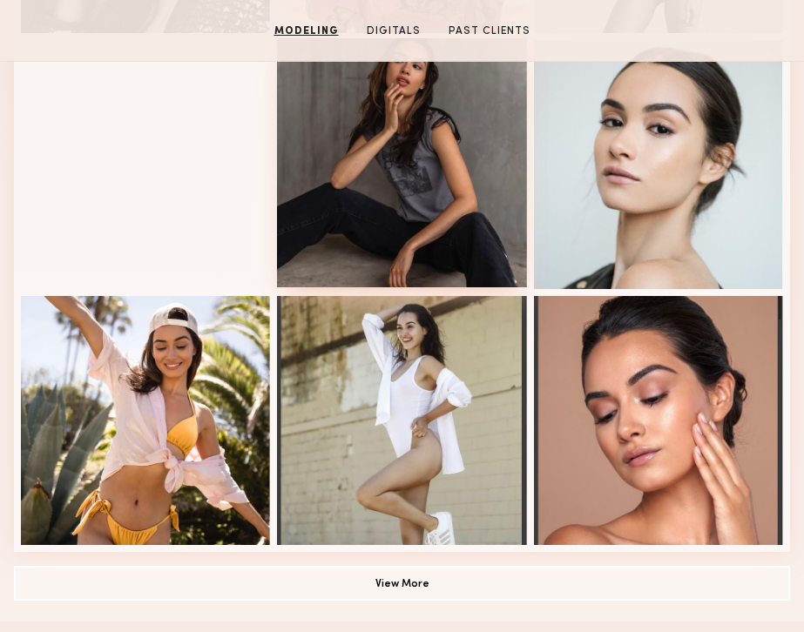
scroll to position [1013, 0]
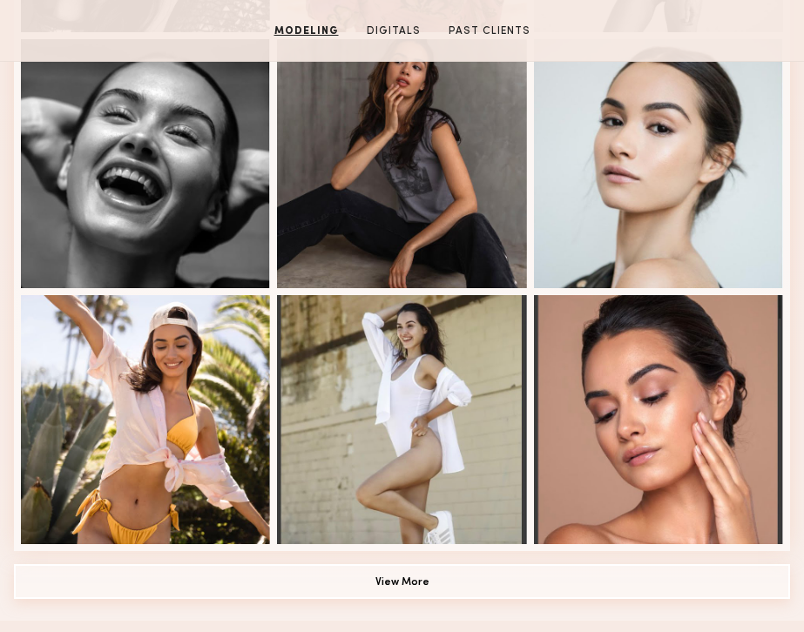
click at [394, 578] on button "View More" at bounding box center [402, 581] width 776 height 35
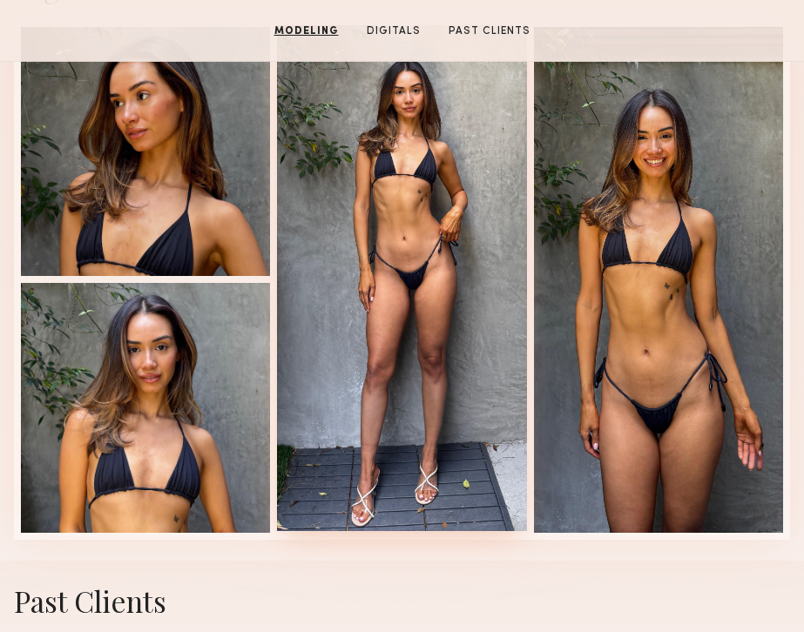
scroll to position [2156, 0]
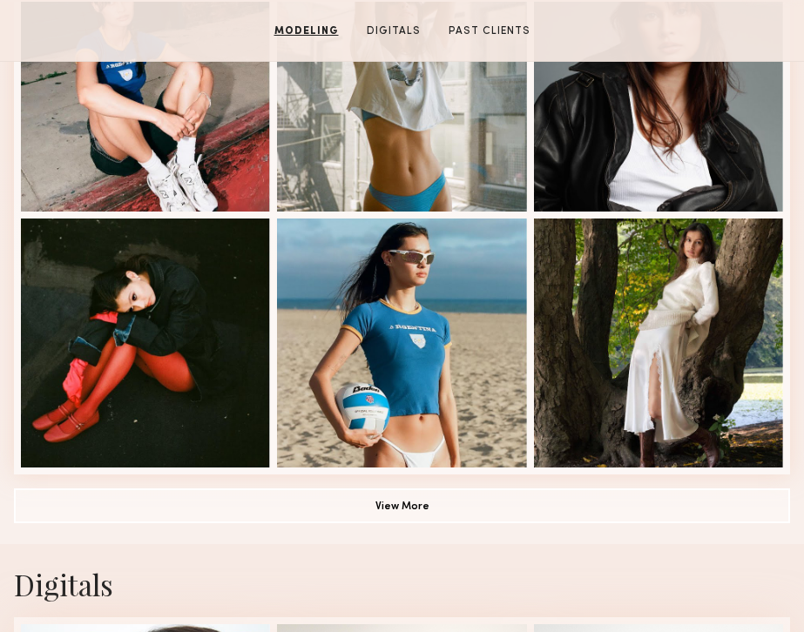
scroll to position [1090, 0]
